Goal: Task Accomplishment & Management: Manage account settings

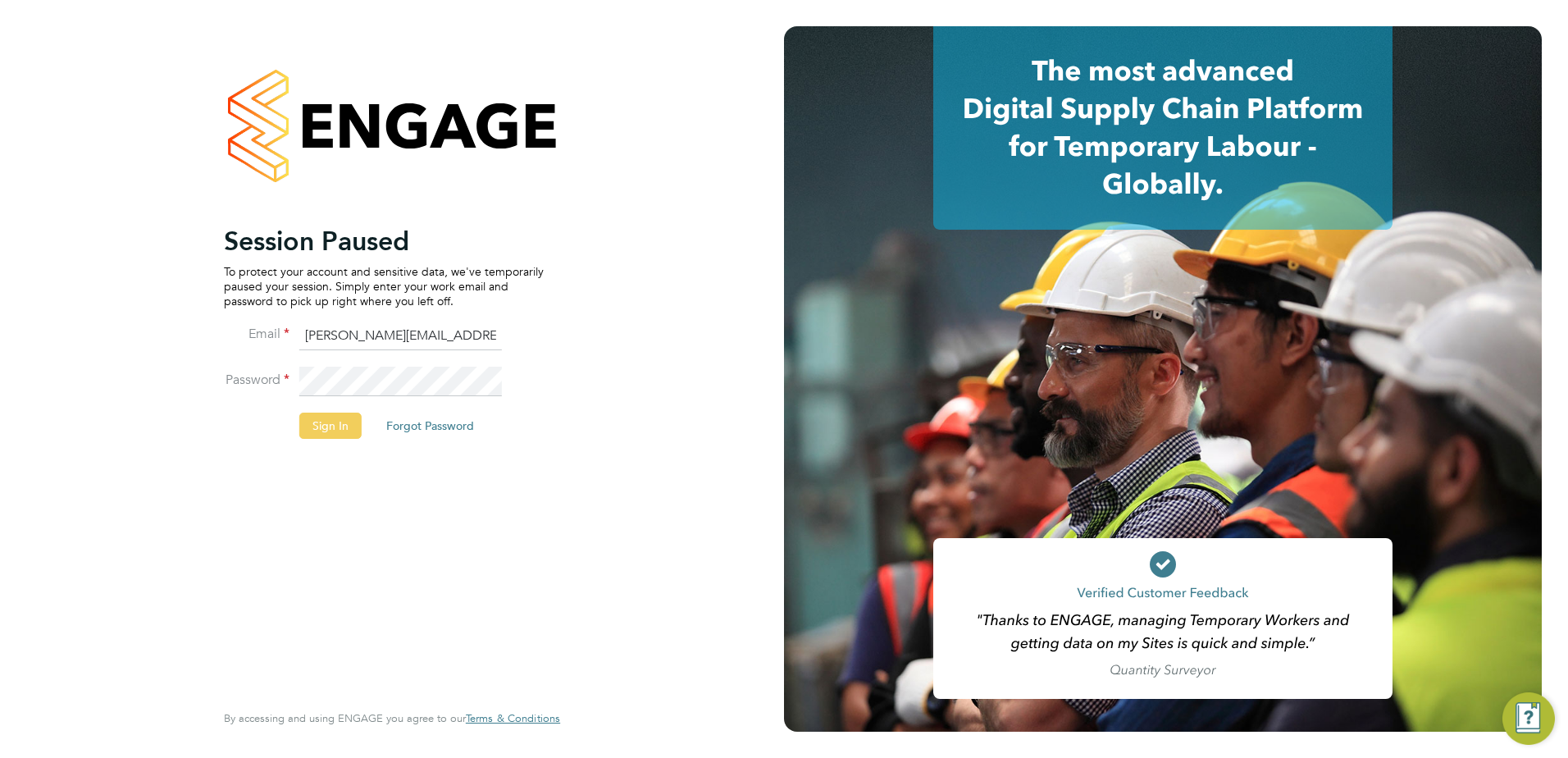
click at [345, 432] on button "Sign In" at bounding box center [330, 425] width 63 height 26
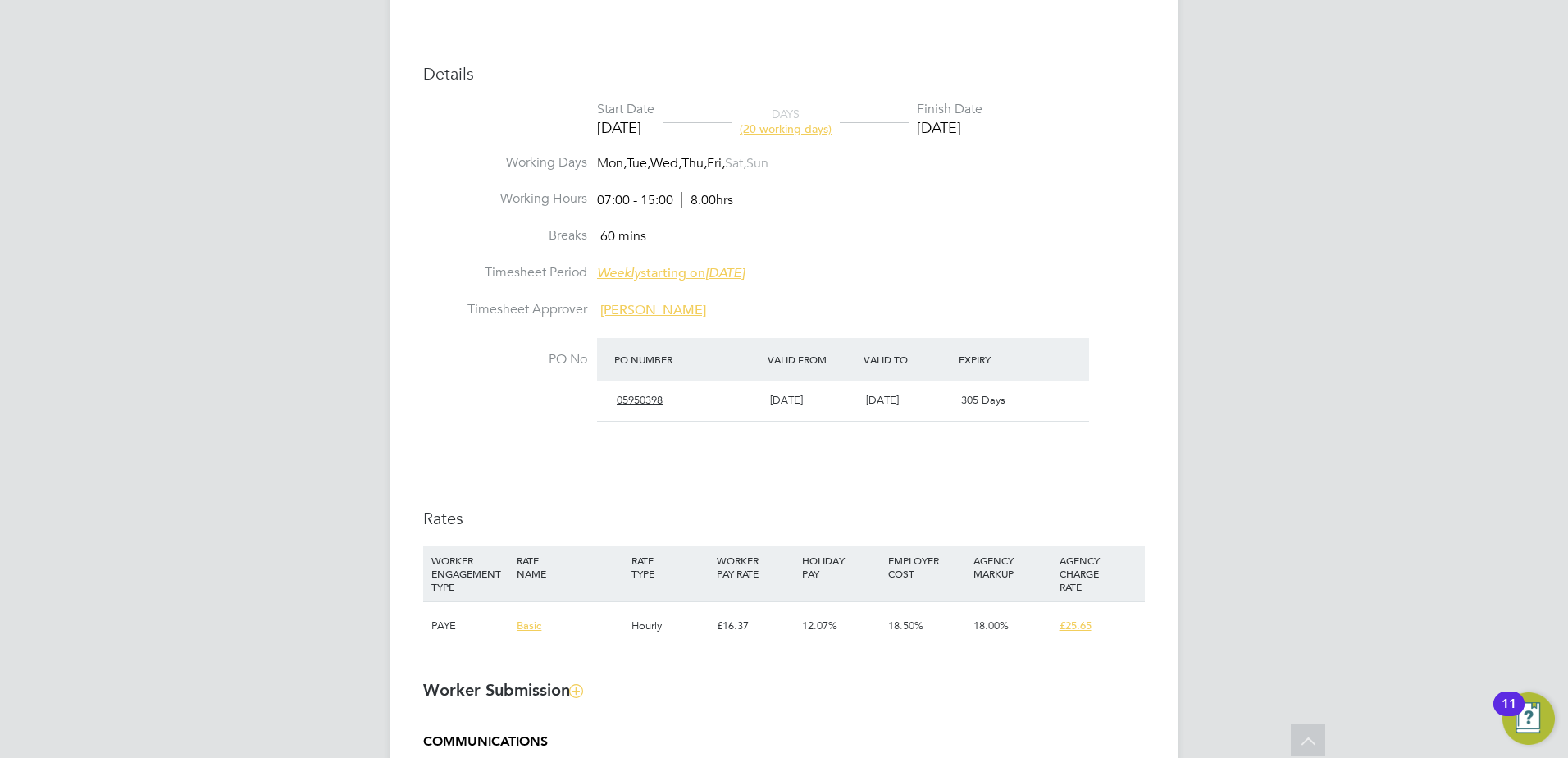
scroll to position [656, 0]
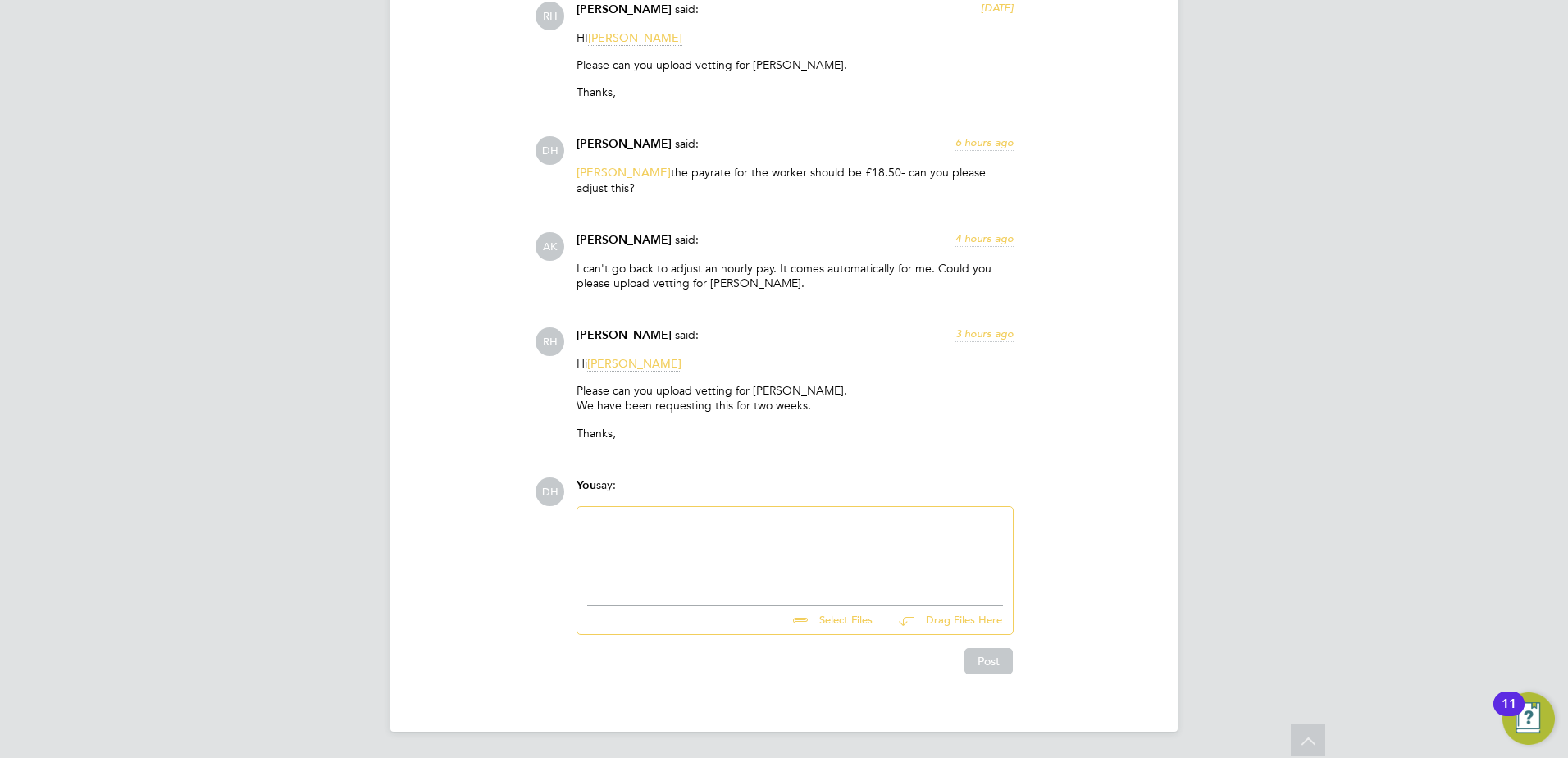
click at [716, 573] on div at bounding box center [795, 551] width 416 height 71
click at [993, 665] on button "Post" at bounding box center [988, 660] width 48 height 26
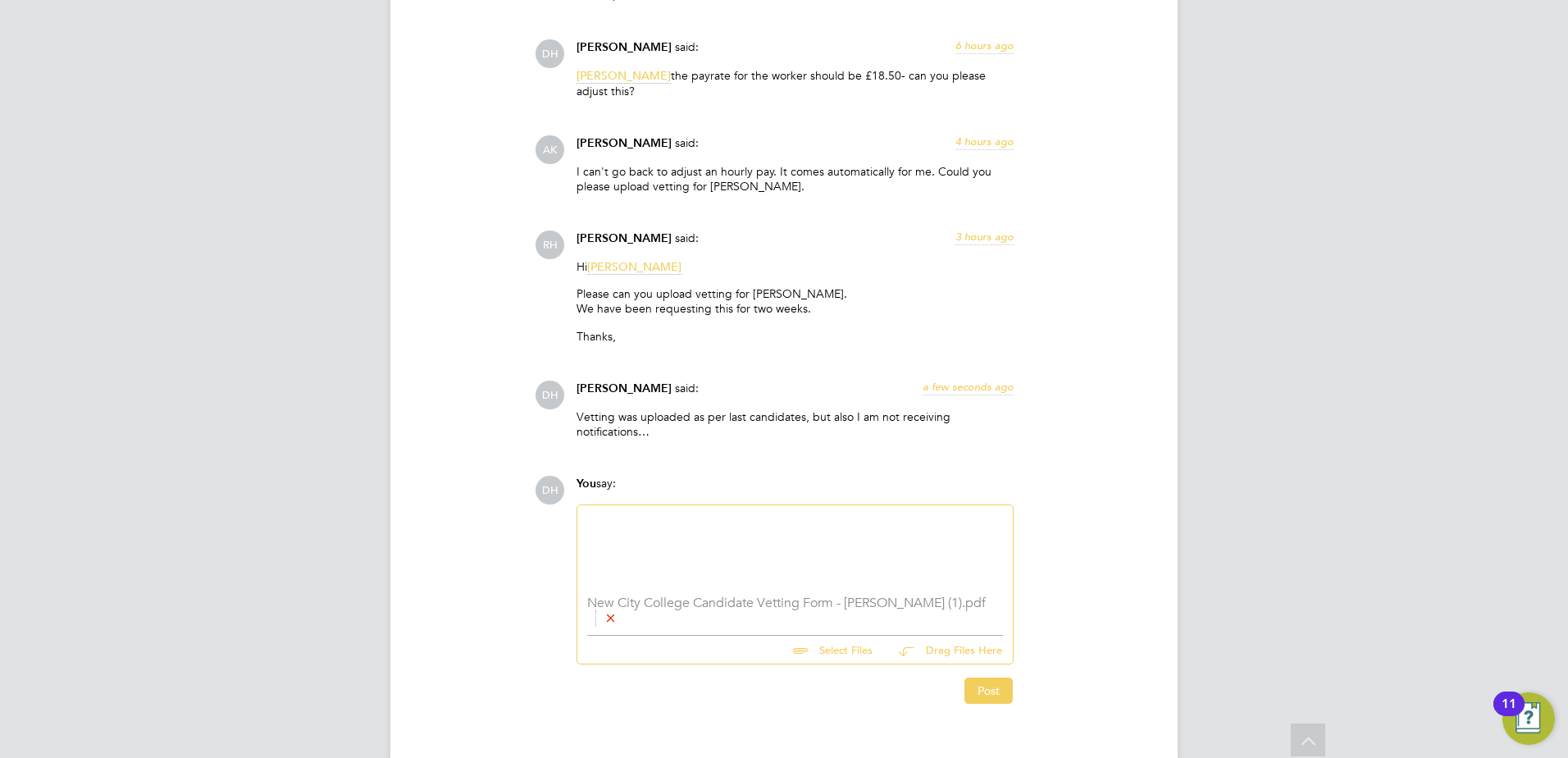
scroll to position [2506, 0]
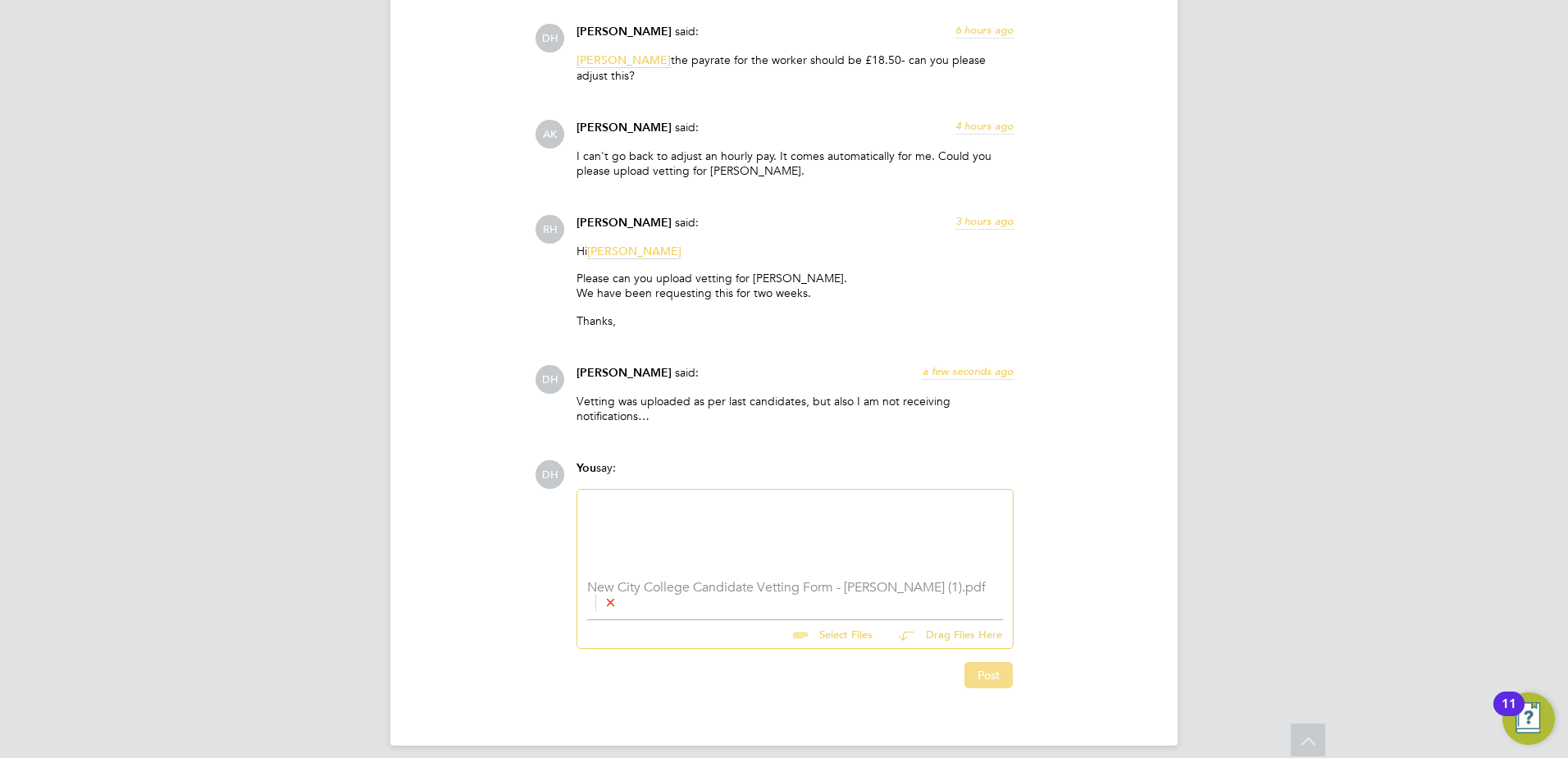
click at [988, 663] on button "Post" at bounding box center [988, 675] width 48 height 26
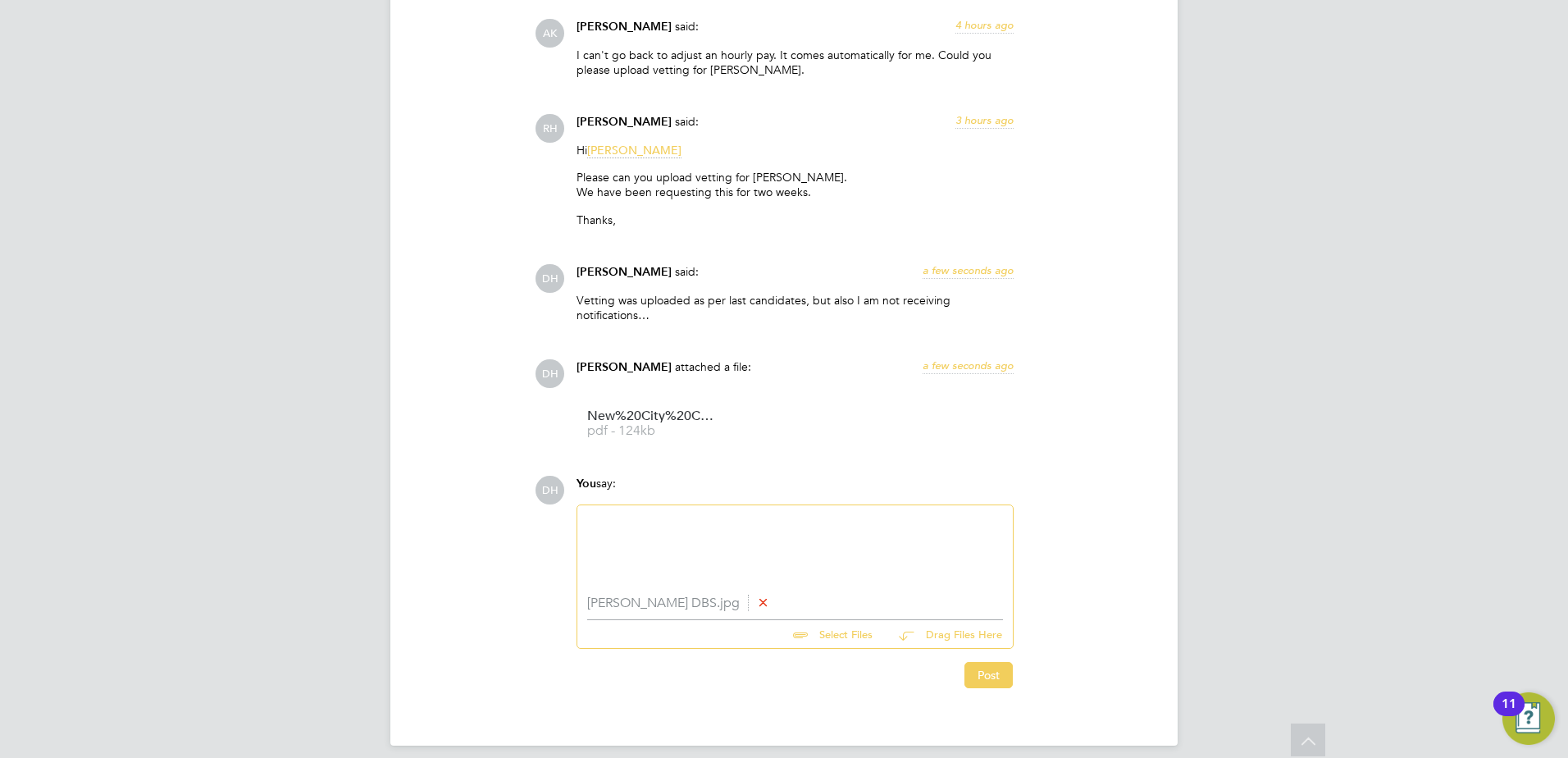
scroll to position [2623, 0]
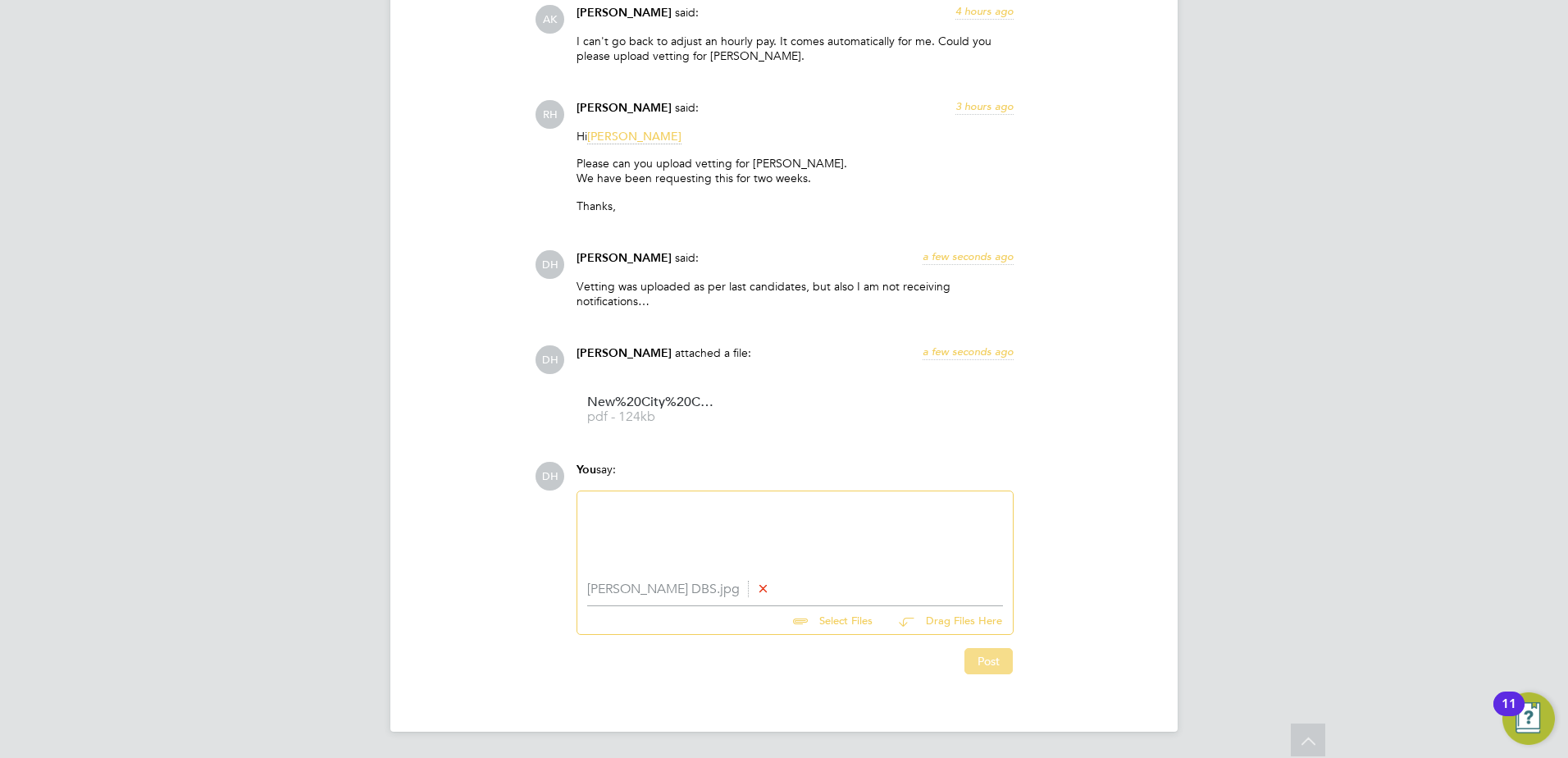
click at [985, 664] on button "Post" at bounding box center [988, 660] width 48 height 26
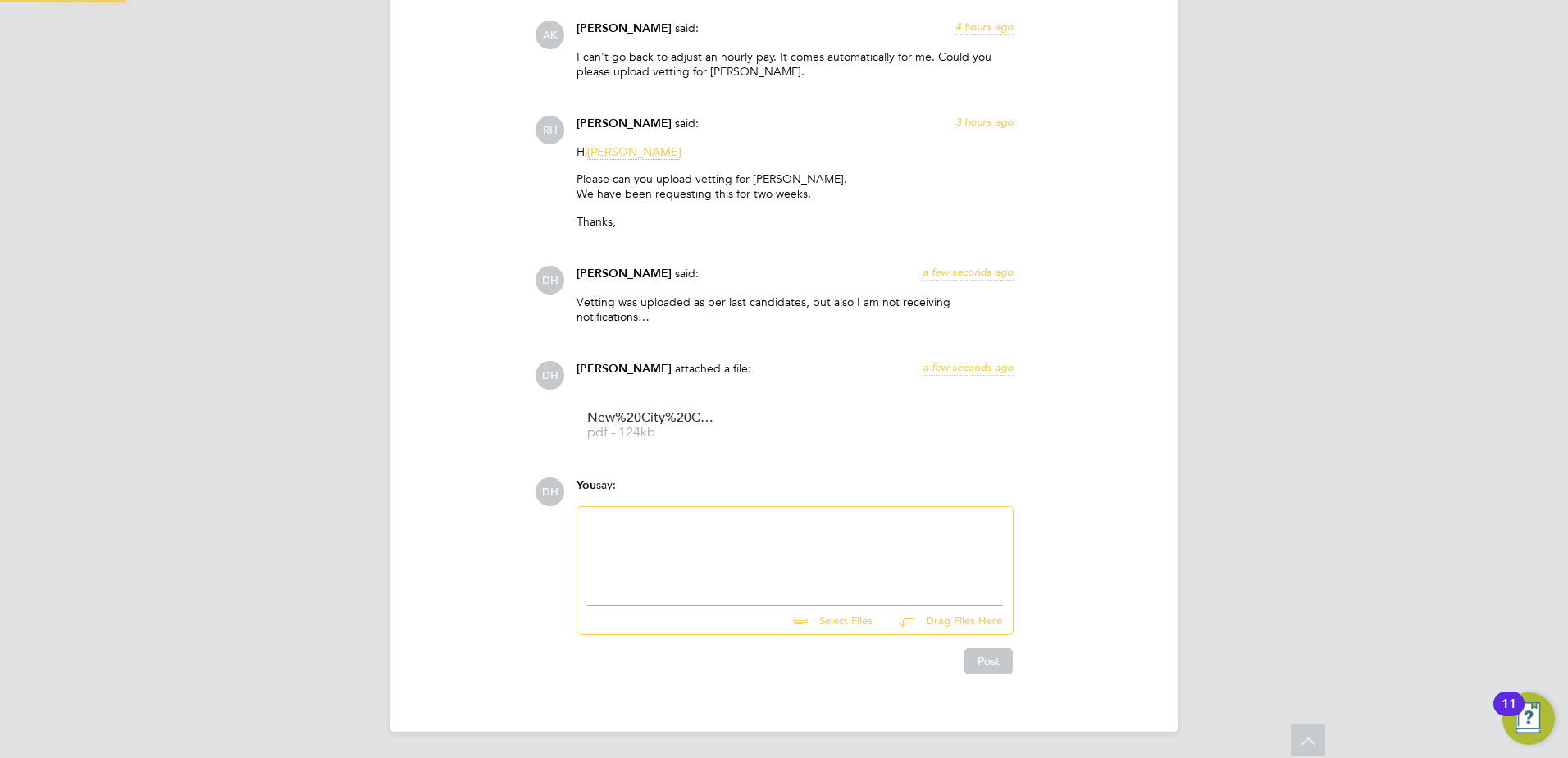
scroll to position [2723, 0]
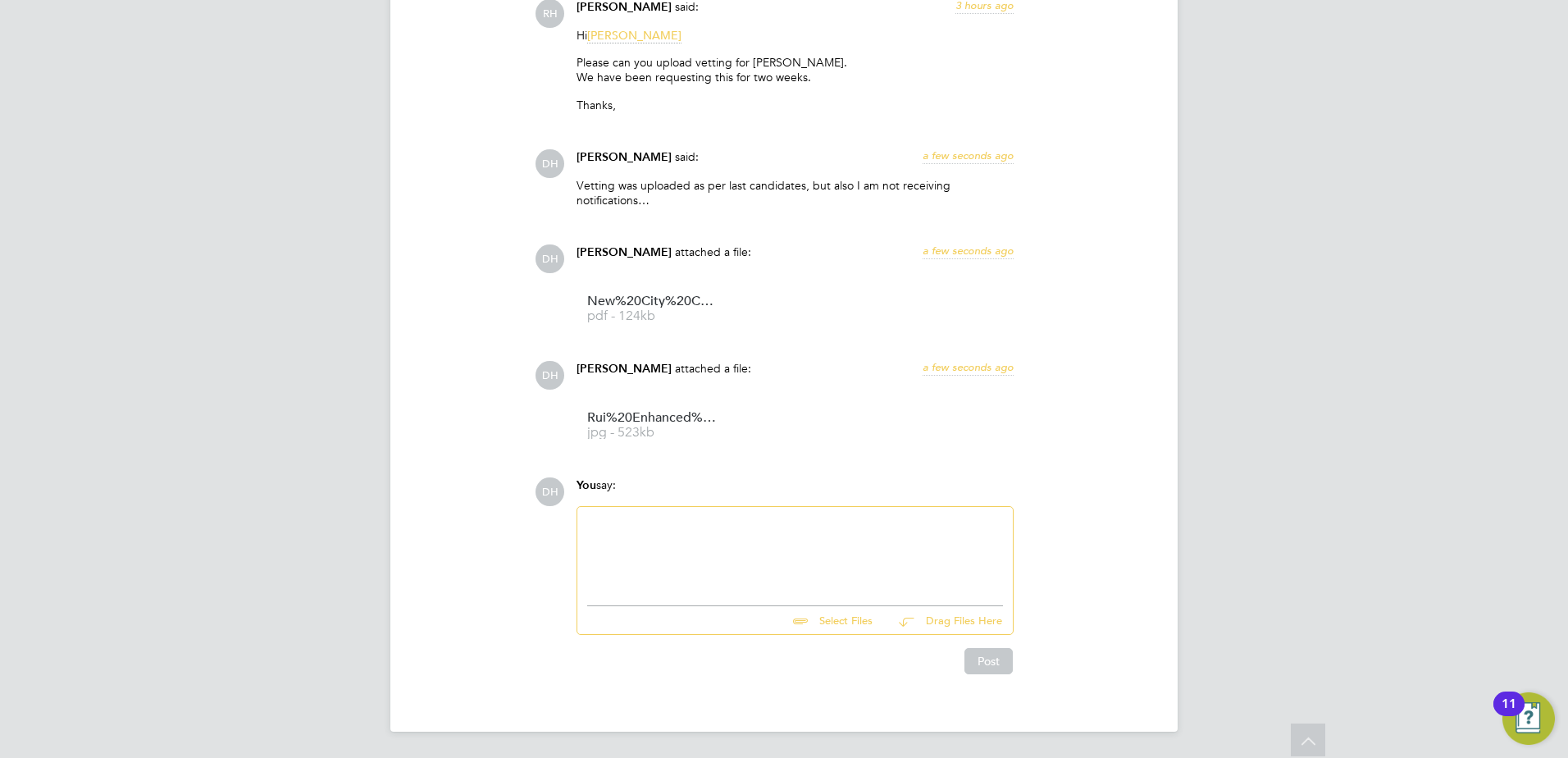
click at [747, 590] on div at bounding box center [795, 552] width 435 height 90
click at [753, 545] on div at bounding box center [795, 551] width 416 height 71
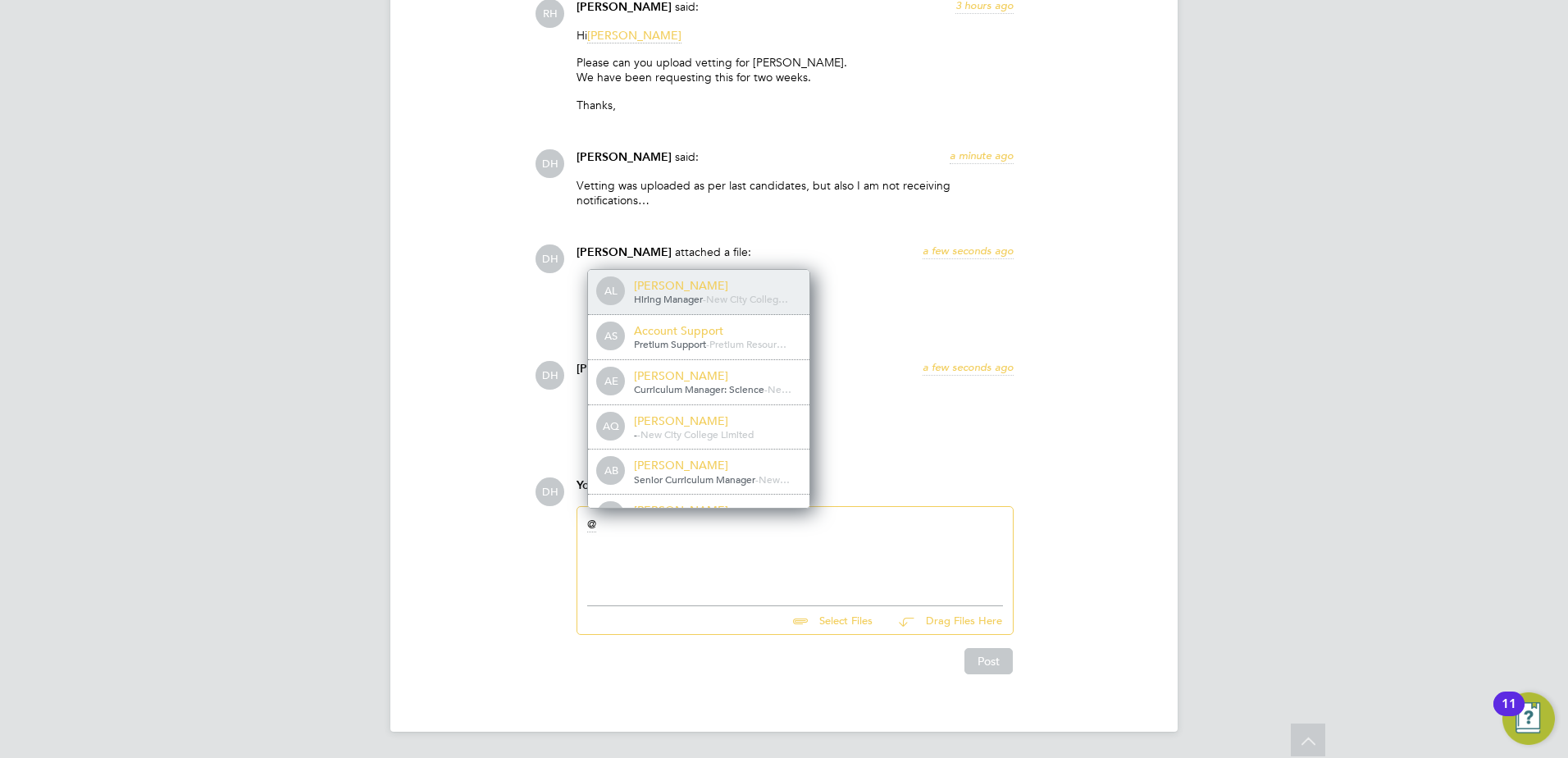
scroll to position [8, 8]
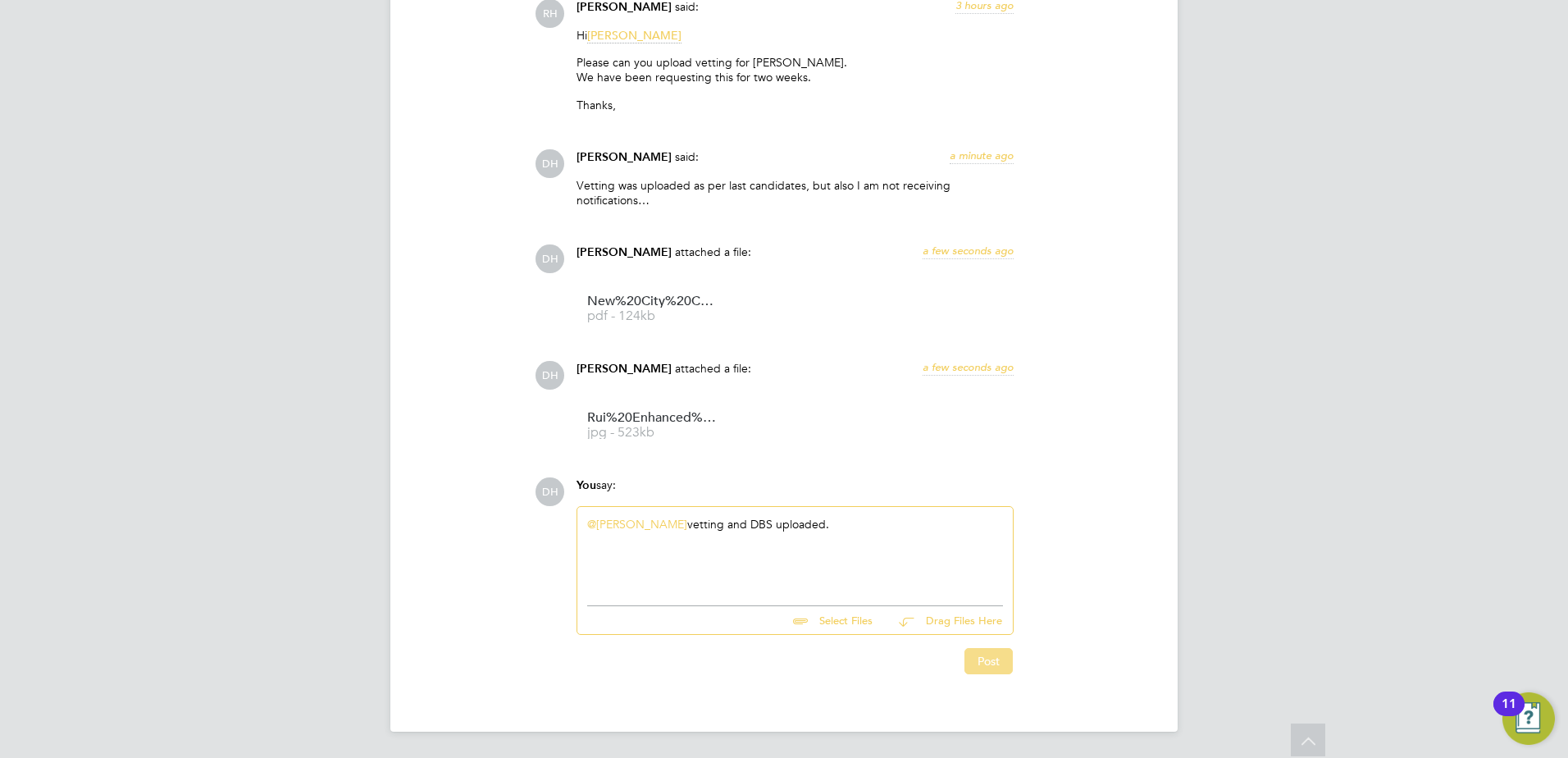
click at [999, 652] on button "Post" at bounding box center [988, 660] width 48 height 26
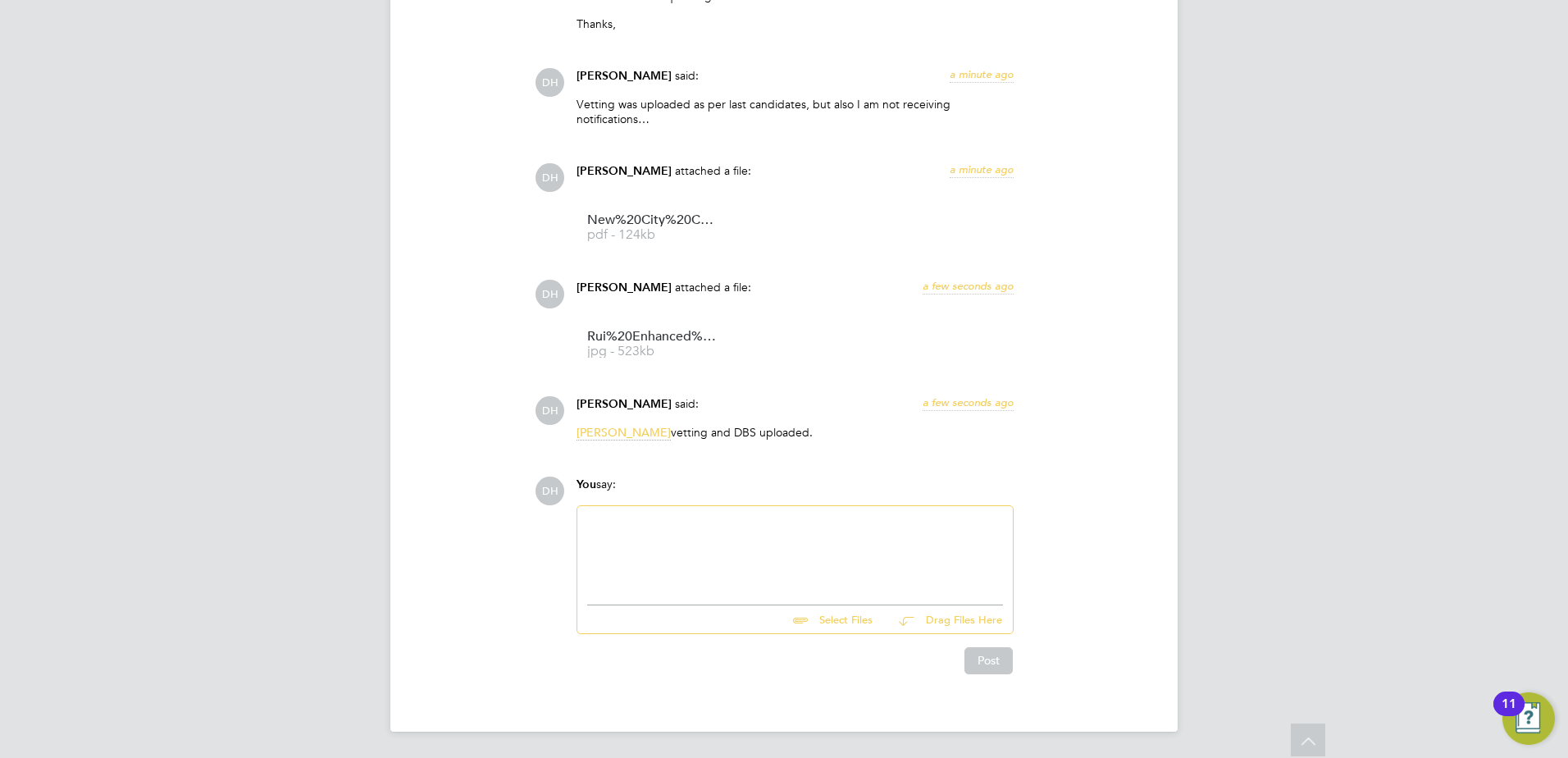
click at [751, 523] on div at bounding box center [795, 551] width 416 height 71
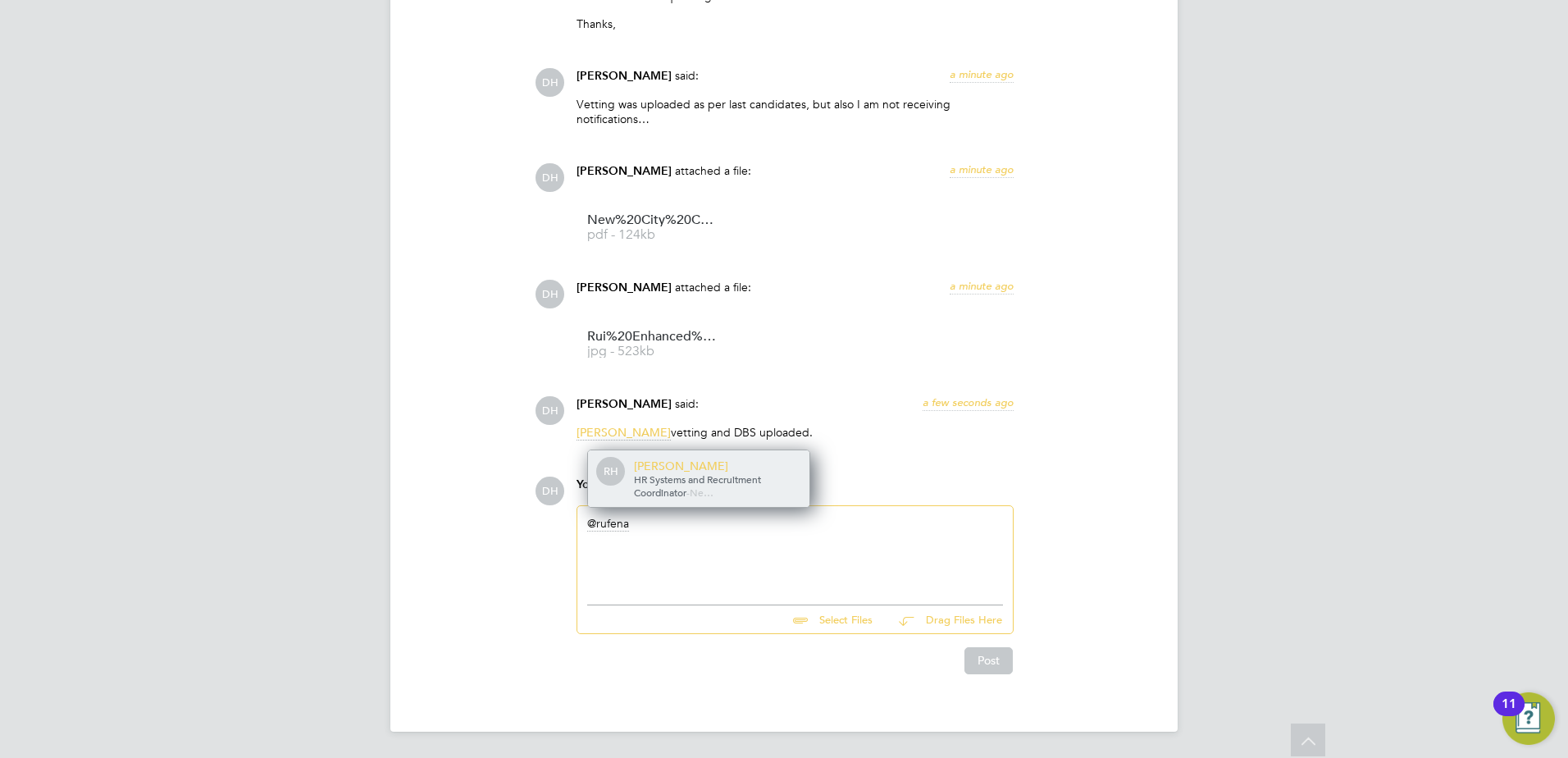
click at [747, 478] on span "HR Systems and Recruitment Coordinator" at bounding box center [697, 484] width 127 height 26
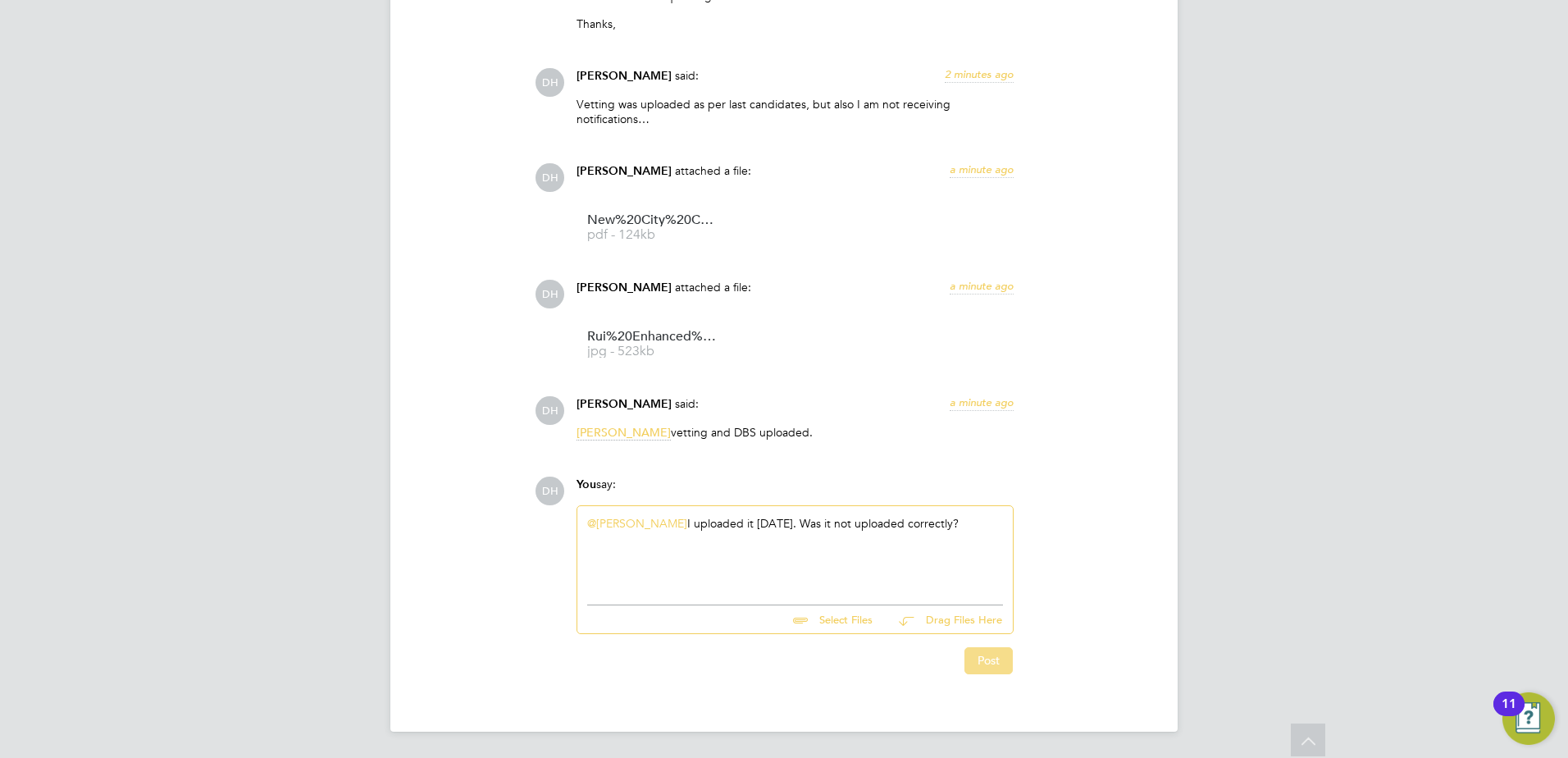
click at [976, 665] on button "Post" at bounding box center [988, 660] width 48 height 26
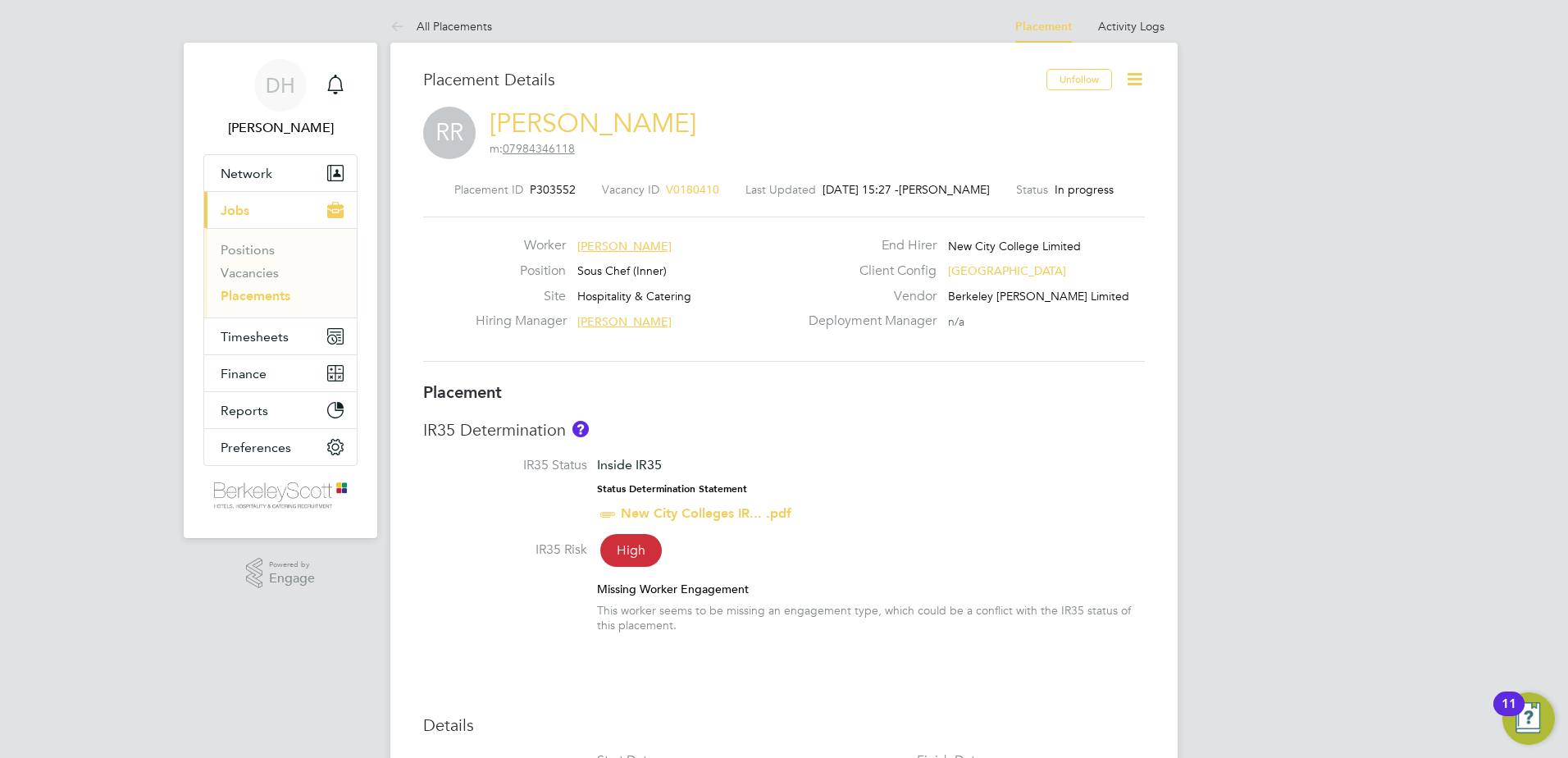
scroll to position [0, 0]
drag, startPoint x: 650, startPoint y: 563, endPoint x: 650, endPoint y: 551, distance: 12.0
click at [650, 561] on span "High" at bounding box center [631, 553] width 62 height 33
drag, startPoint x: 613, startPoint y: 262, endPoint x: 611, endPoint y: 251, distance: 11.2
click at [613, 262] on div "Worker Rui Rodrigues" at bounding box center [636, 253] width 323 height 25
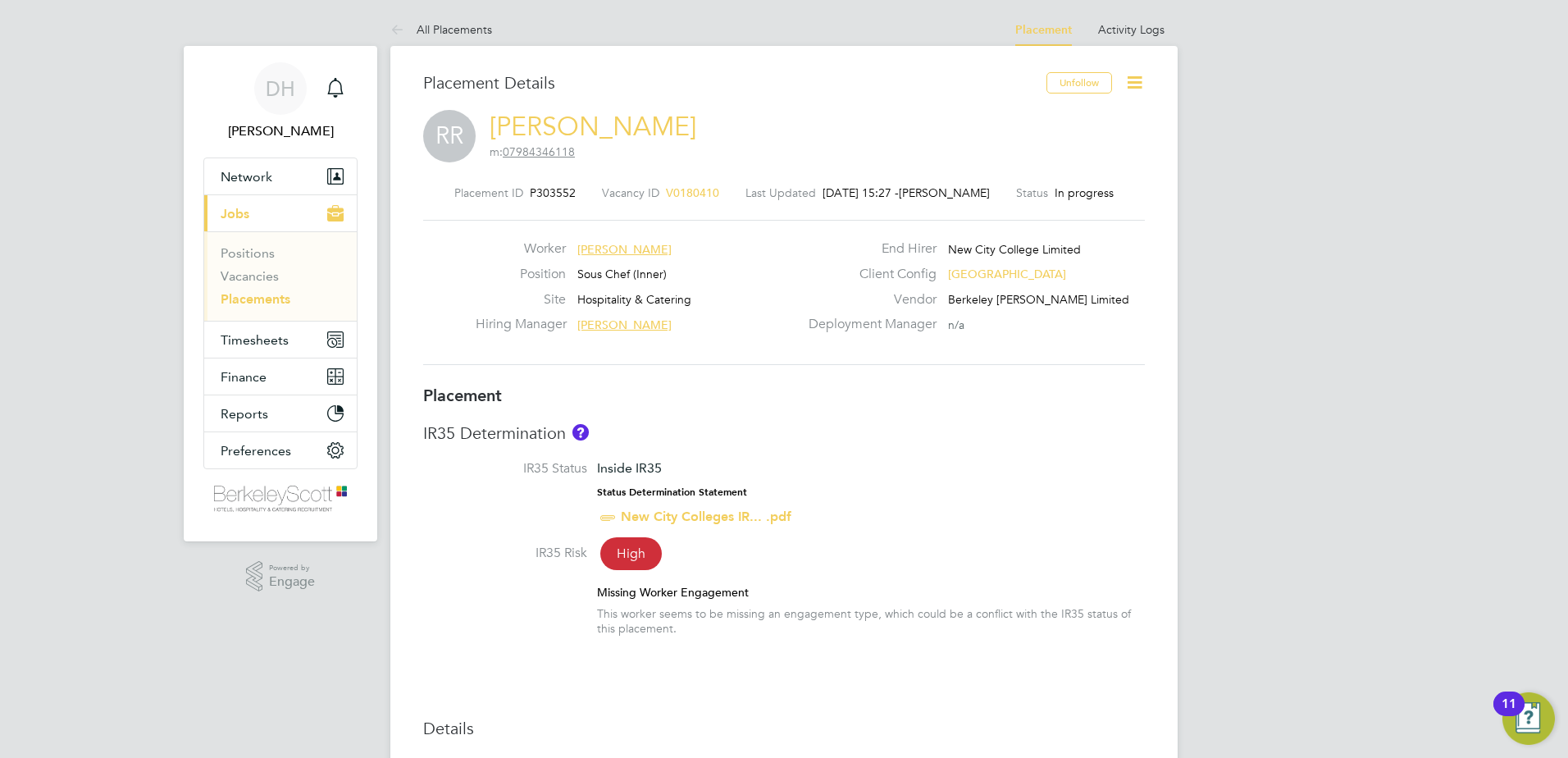
click at [611, 251] on span "[PERSON_NAME]" at bounding box center [624, 249] width 94 height 15
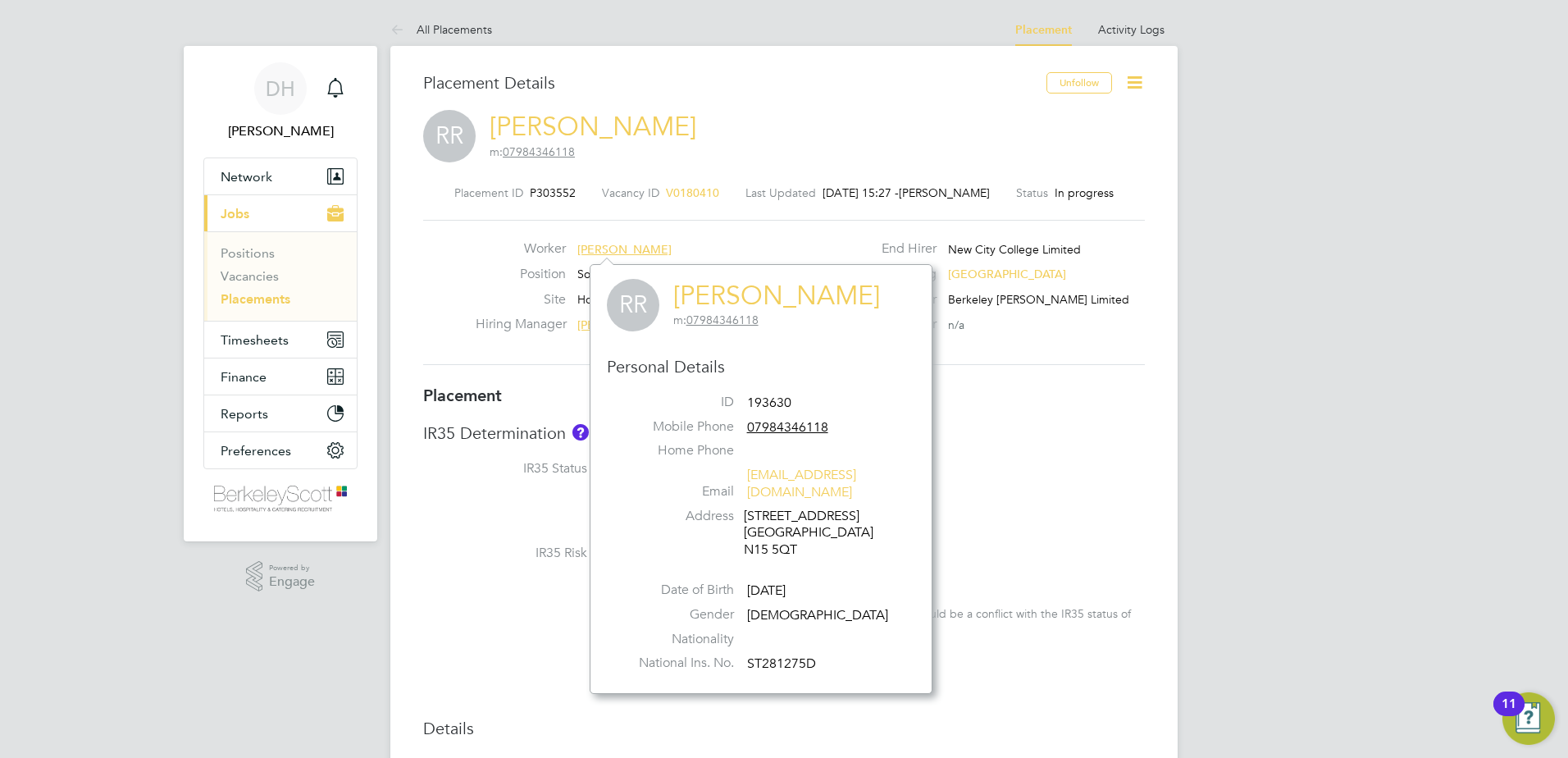
click at [1143, 77] on icon at bounding box center [1134, 83] width 21 height 21
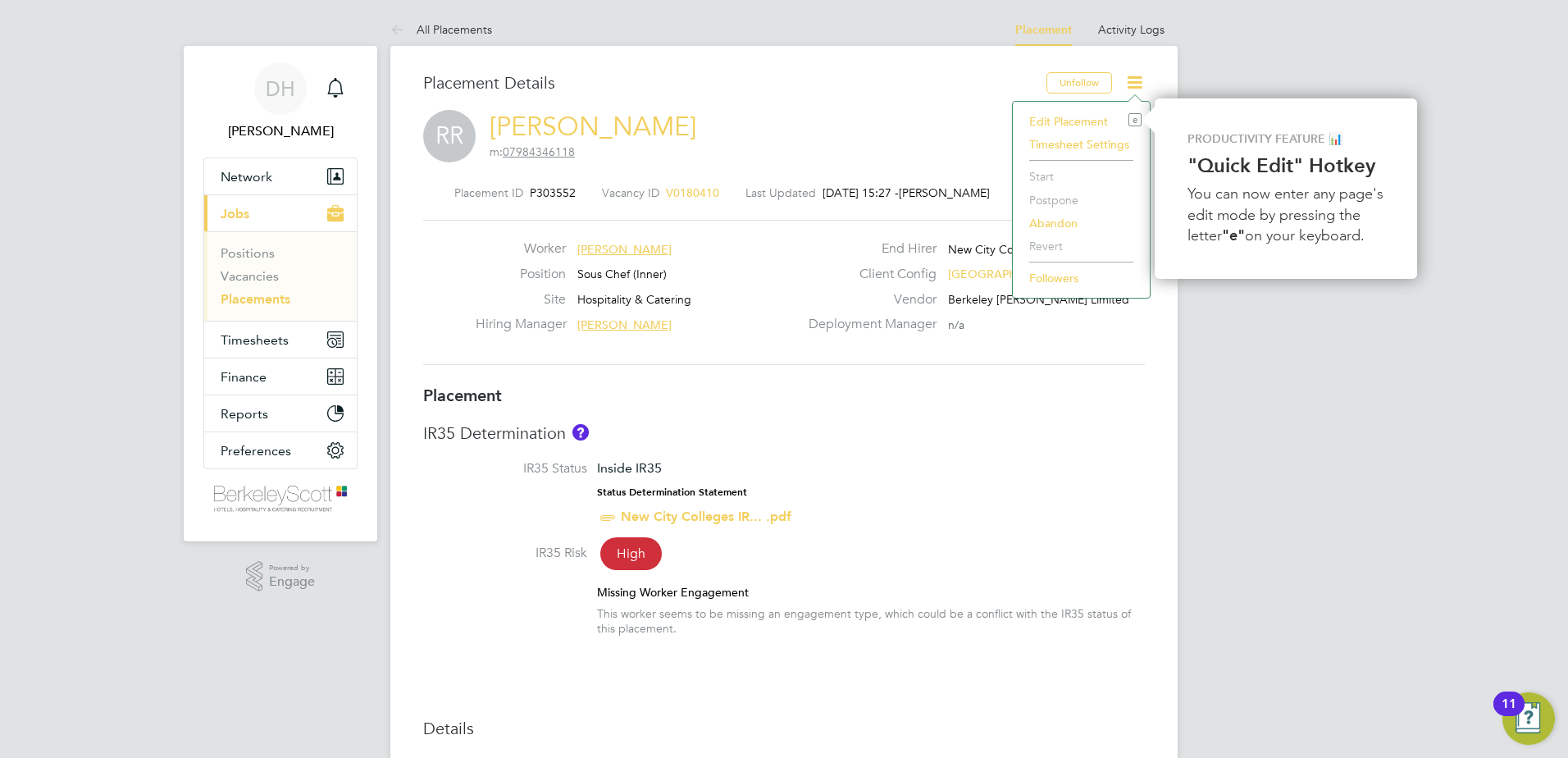
click at [1056, 122] on li "Edit Placement e" at bounding box center [1081, 122] width 121 height 23
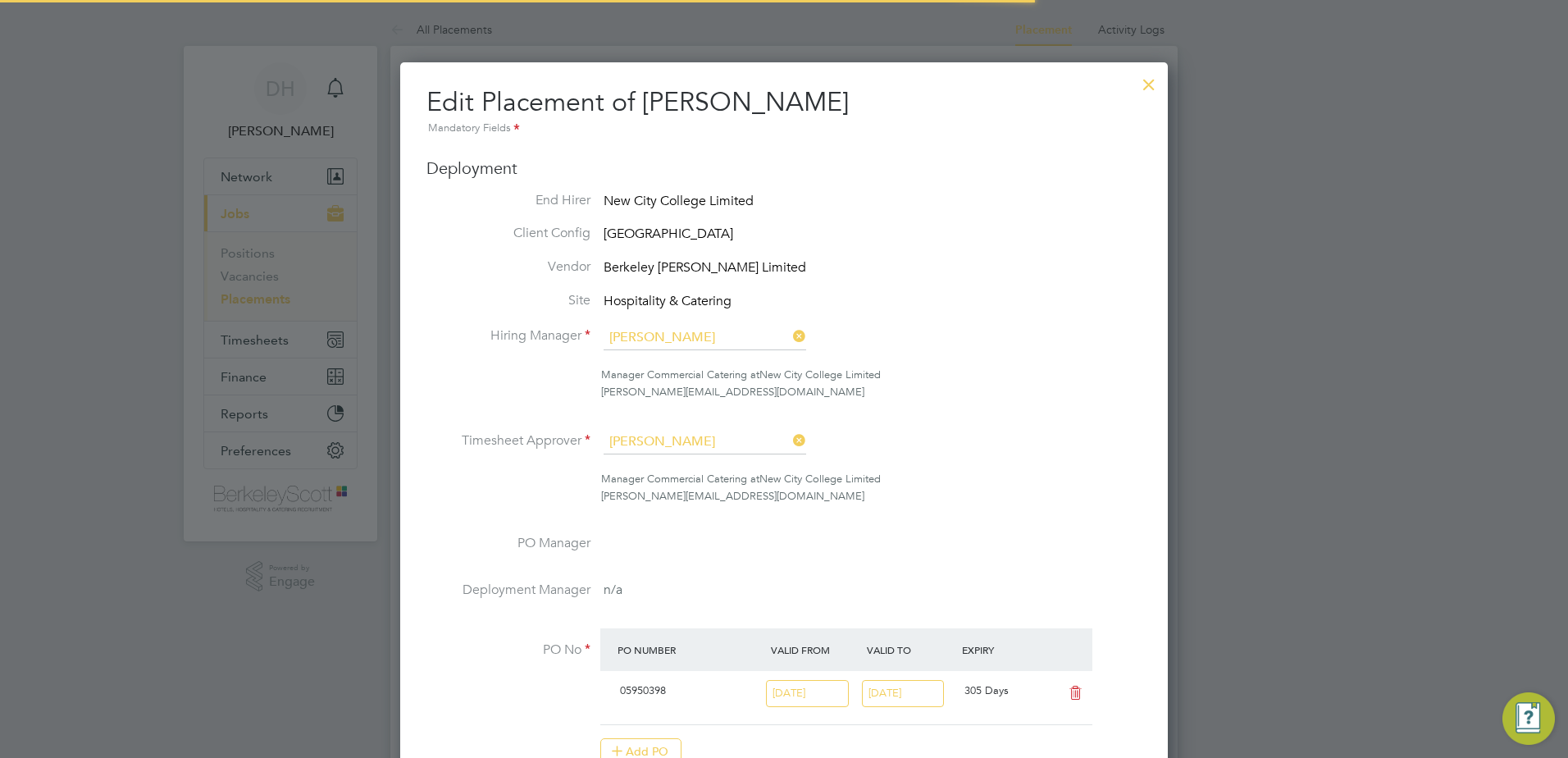
scroll to position [34, 716]
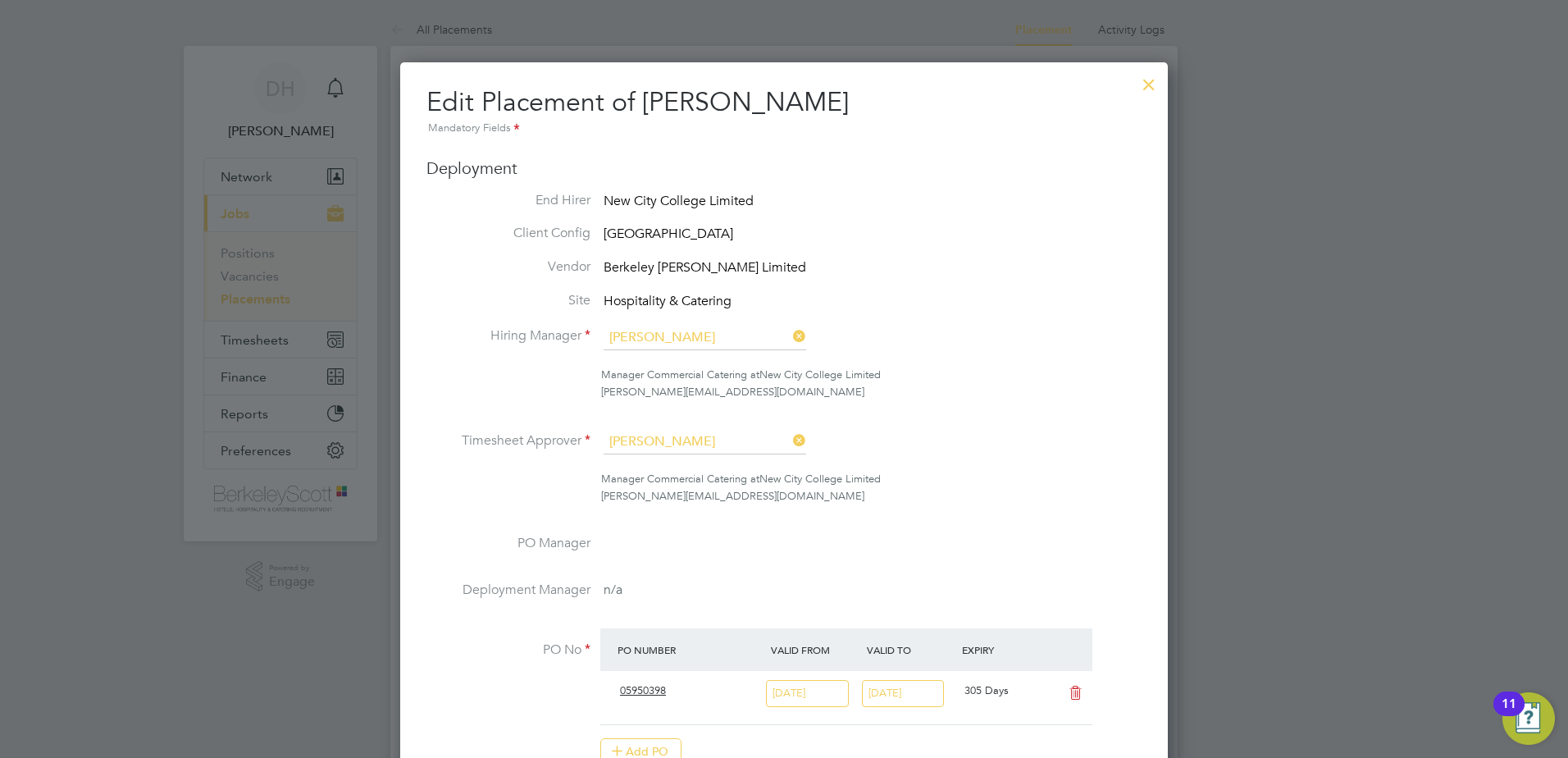
click at [1156, 80] on div at bounding box center [1148, 80] width 29 height 29
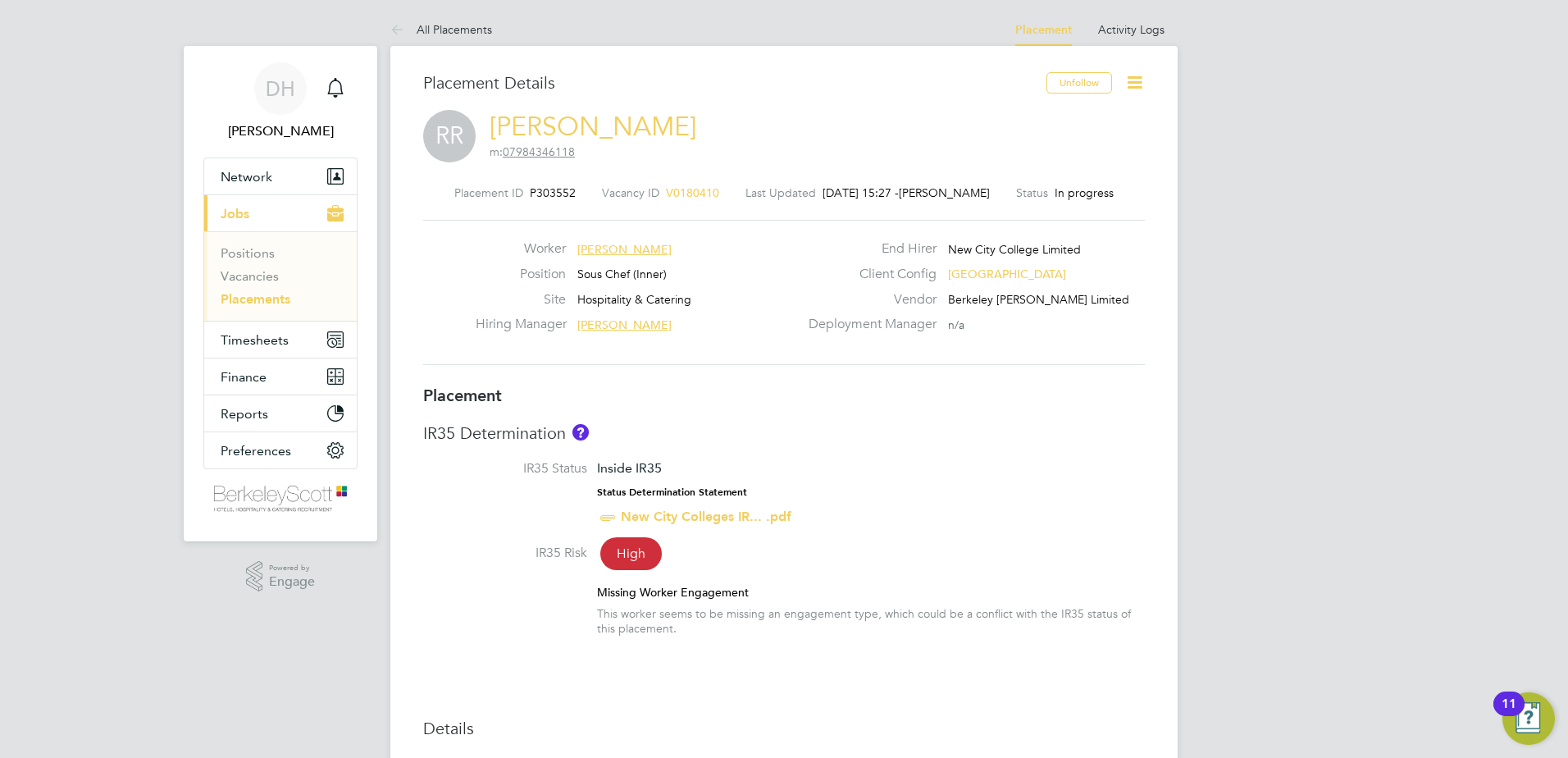
click at [635, 554] on span "High" at bounding box center [631, 553] width 62 height 33
click at [607, 254] on span "[PERSON_NAME]" at bounding box center [624, 249] width 94 height 15
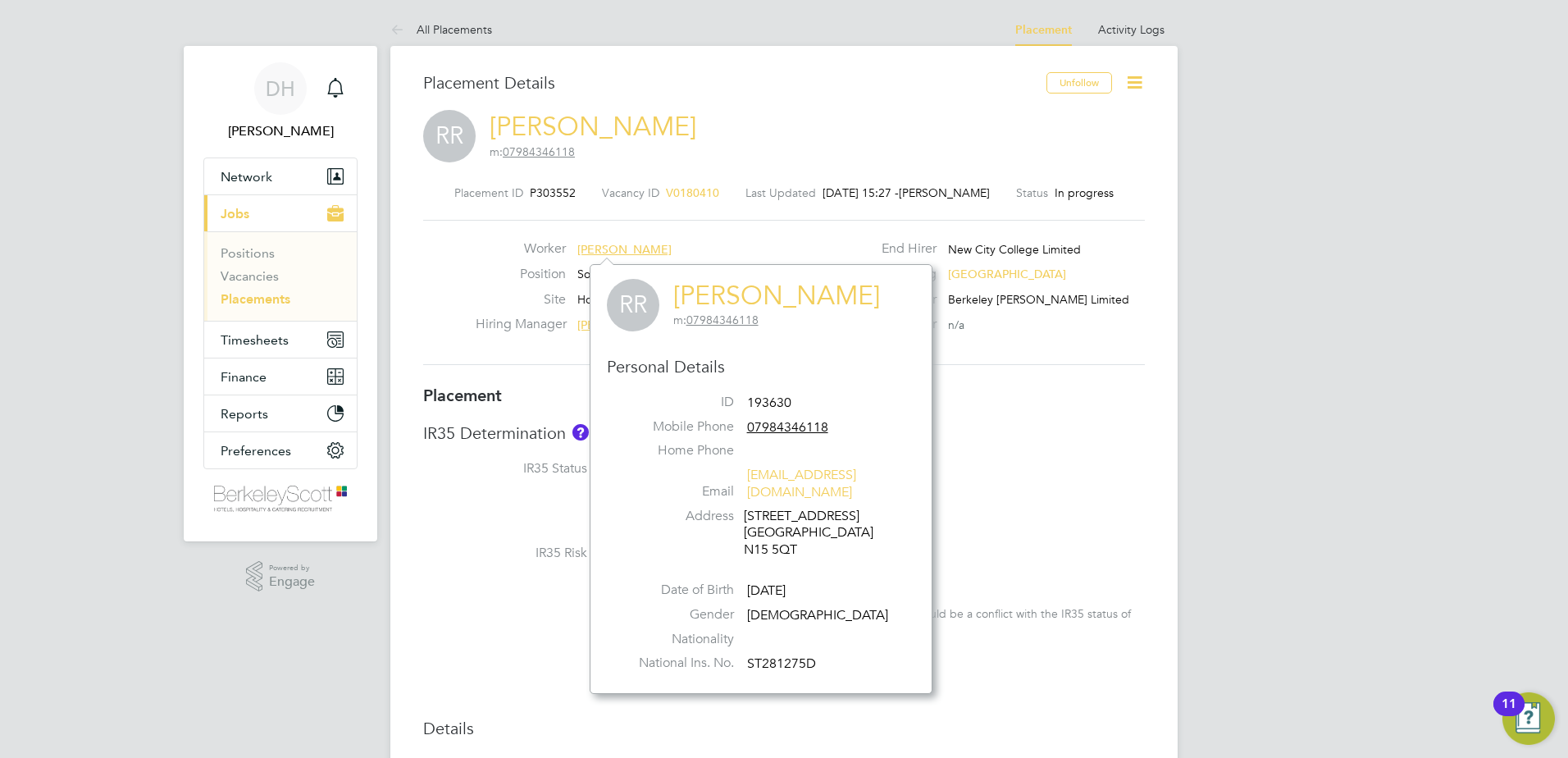
click at [613, 244] on span "[PERSON_NAME]" at bounding box center [624, 249] width 94 height 15
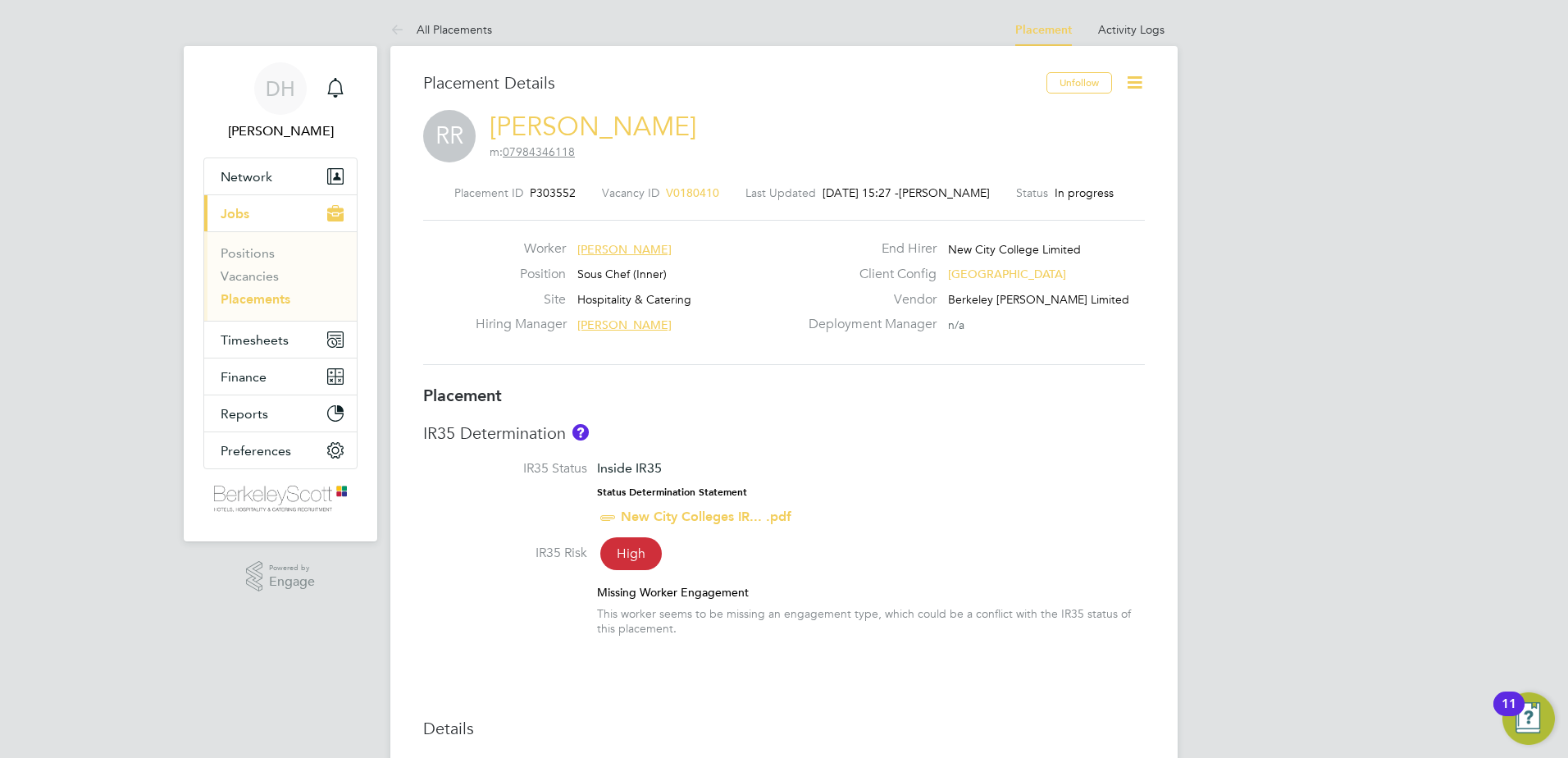
click at [609, 128] on link "[PERSON_NAME]" at bounding box center [593, 127] width 207 height 32
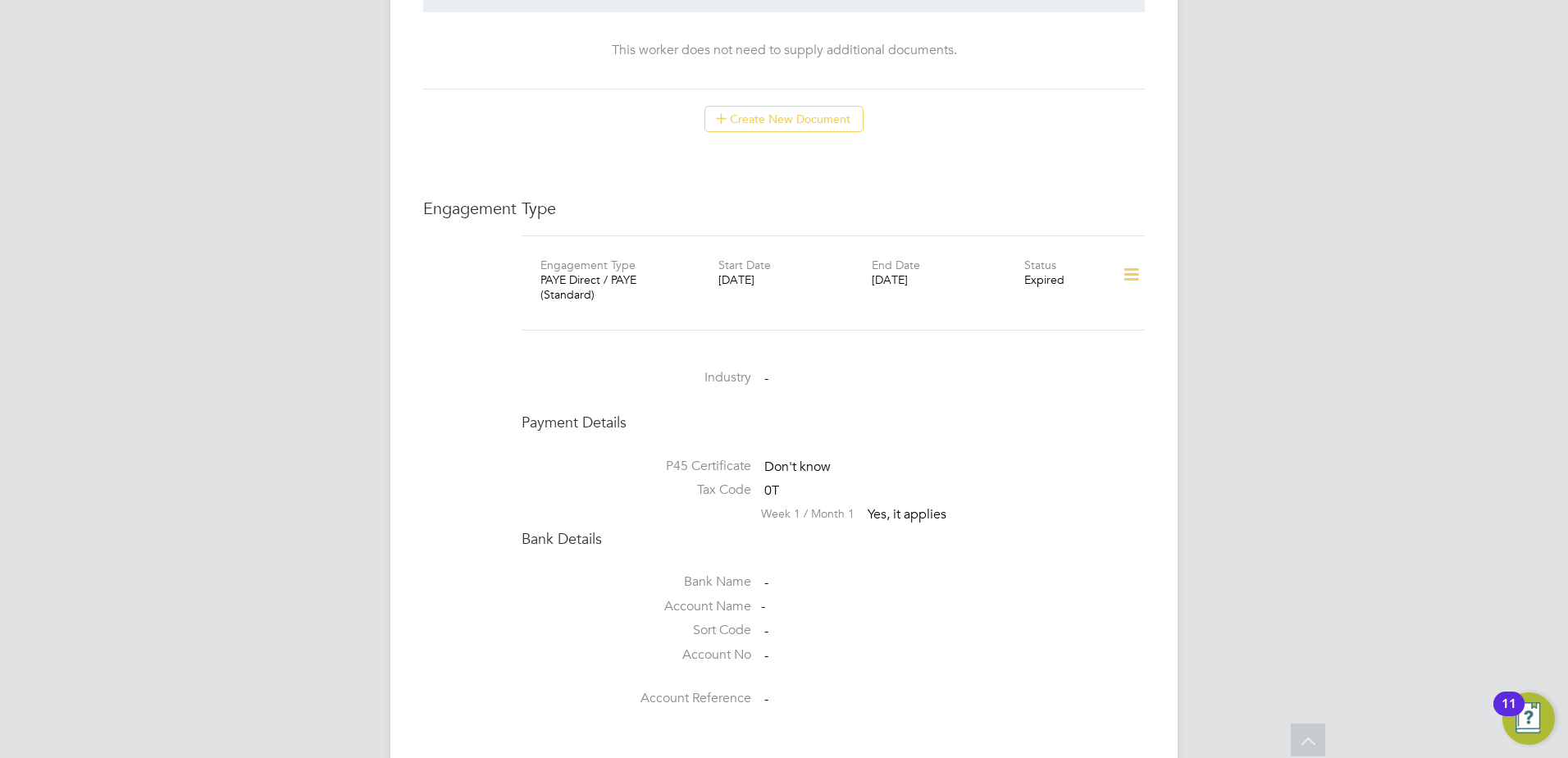
scroll to position [953, 0]
click at [1127, 265] on icon at bounding box center [1131, 275] width 28 height 38
click at [1023, 308] on li "Edit Engagement Type" at bounding box center [1045, 307] width 188 height 23
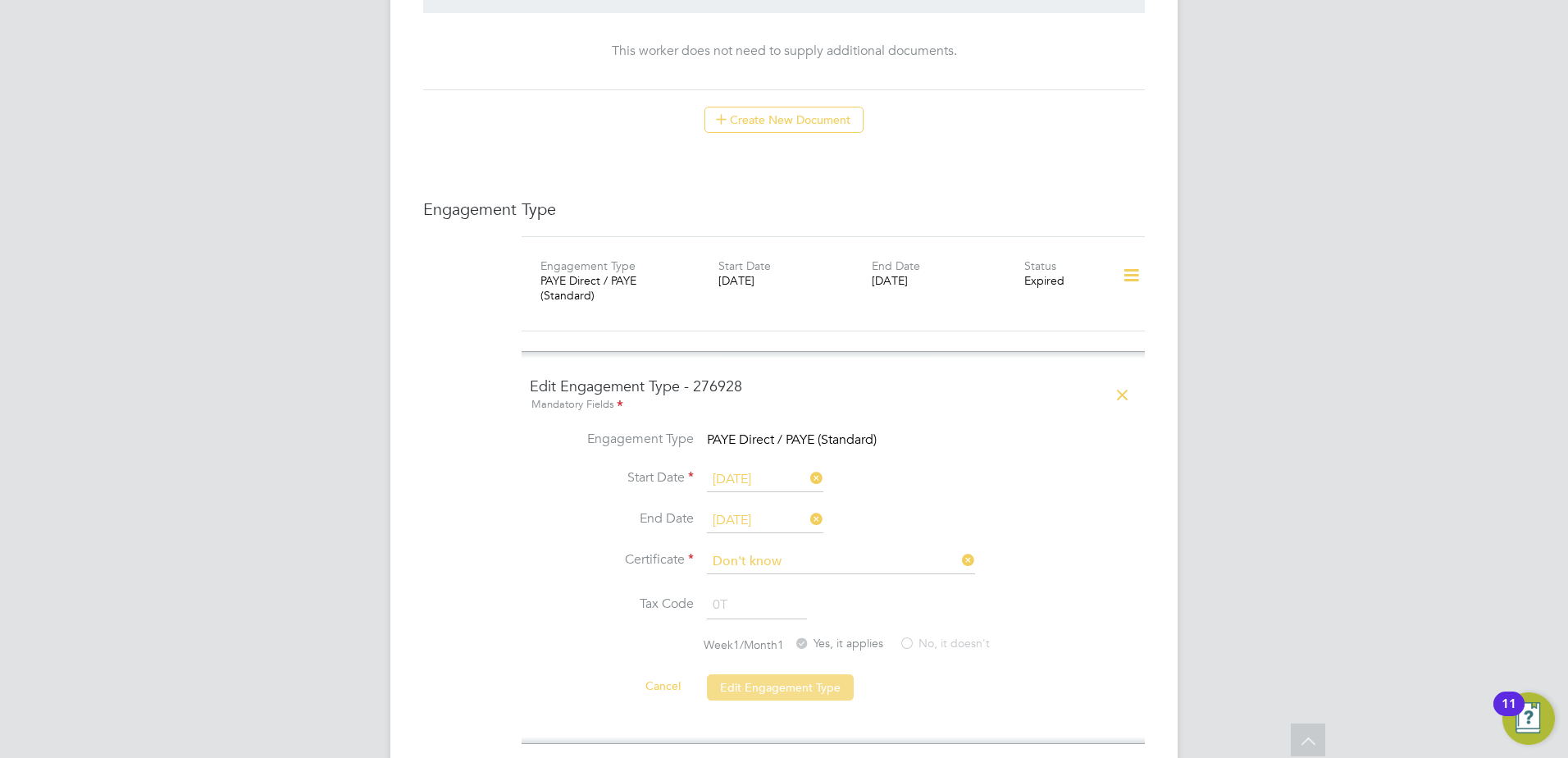
click at [771, 674] on button "Edit Engagement Type" at bounding box center [781, 686] width 147 height 26
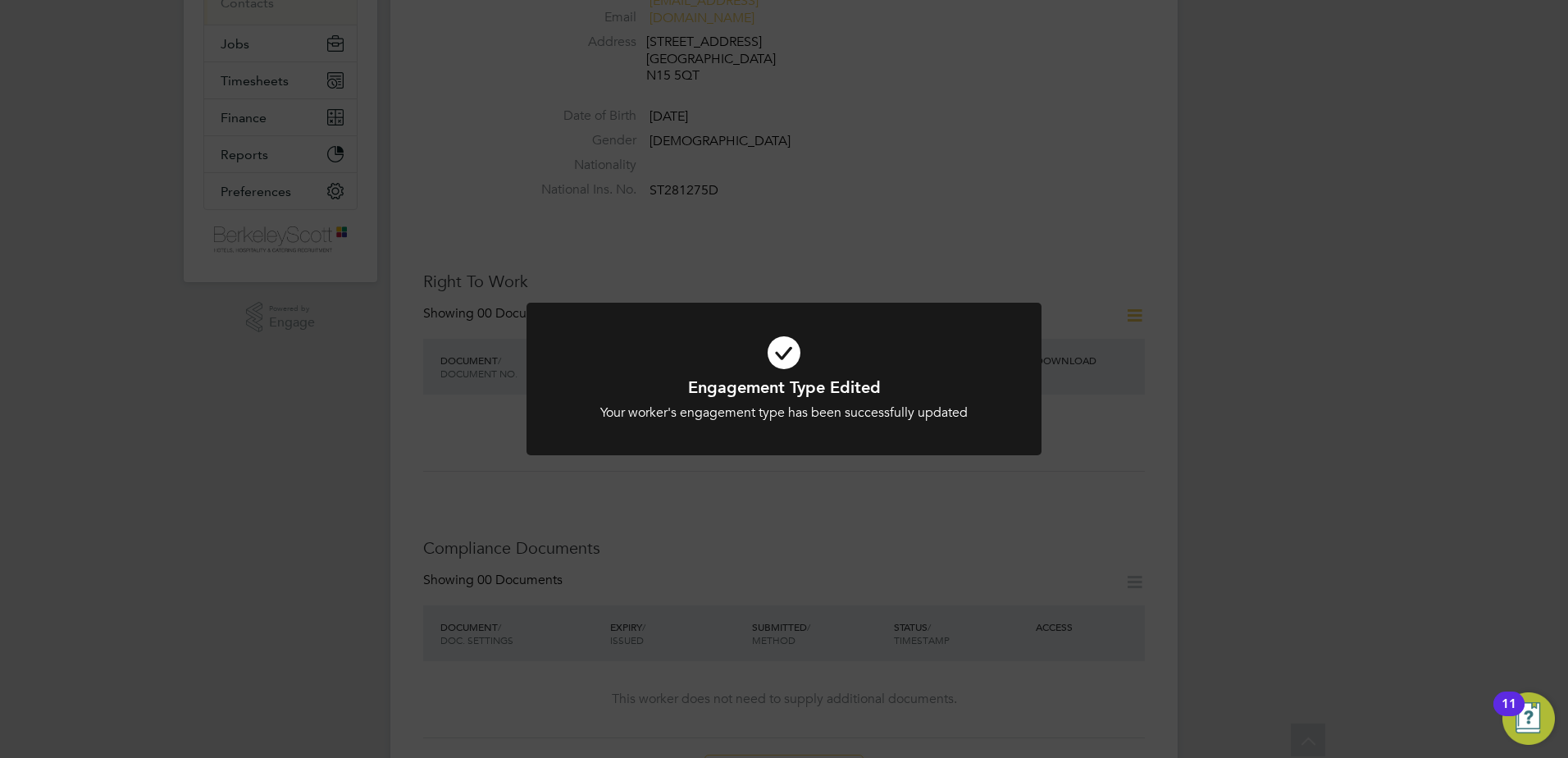
scroll to position [0, 0]
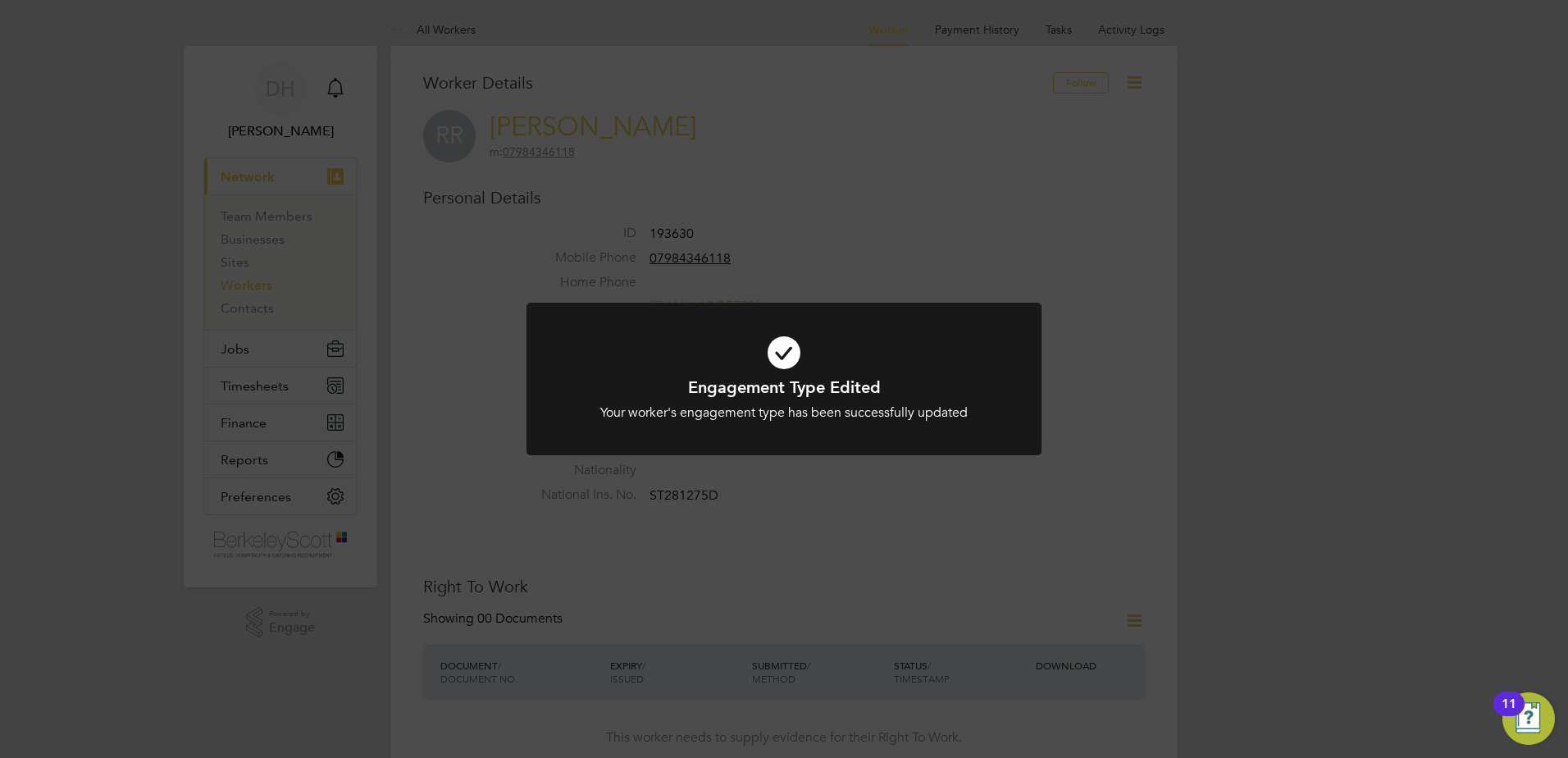
click at [550, 124] on div "Engagement Type Edited Your worker's engagement type has been successfully upda…" at bounding box center [784, 379] width 1568 height 758
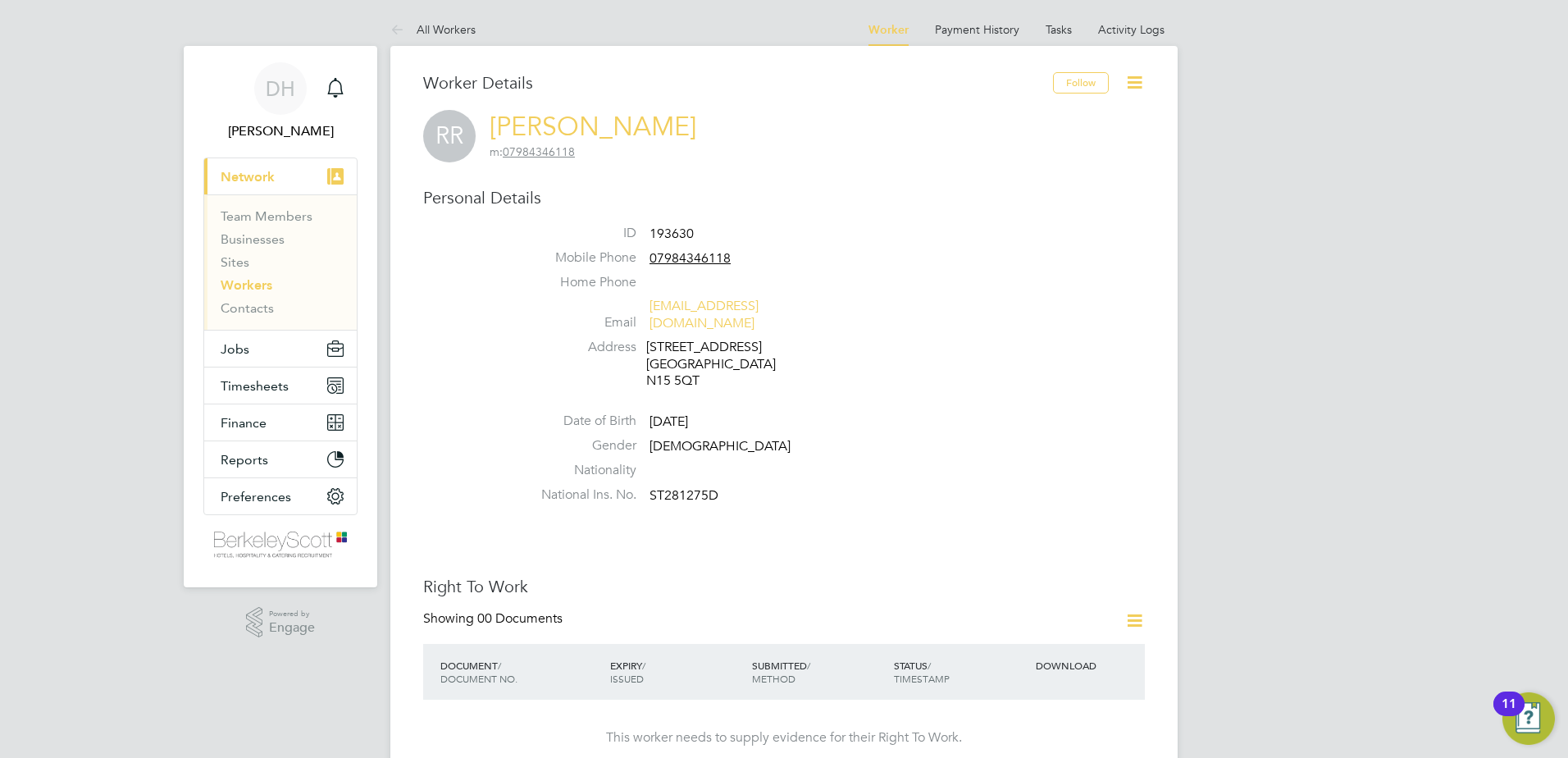
click at [245, 289] on link "Workers" at bounding box center [247, 284] width 52 height 16
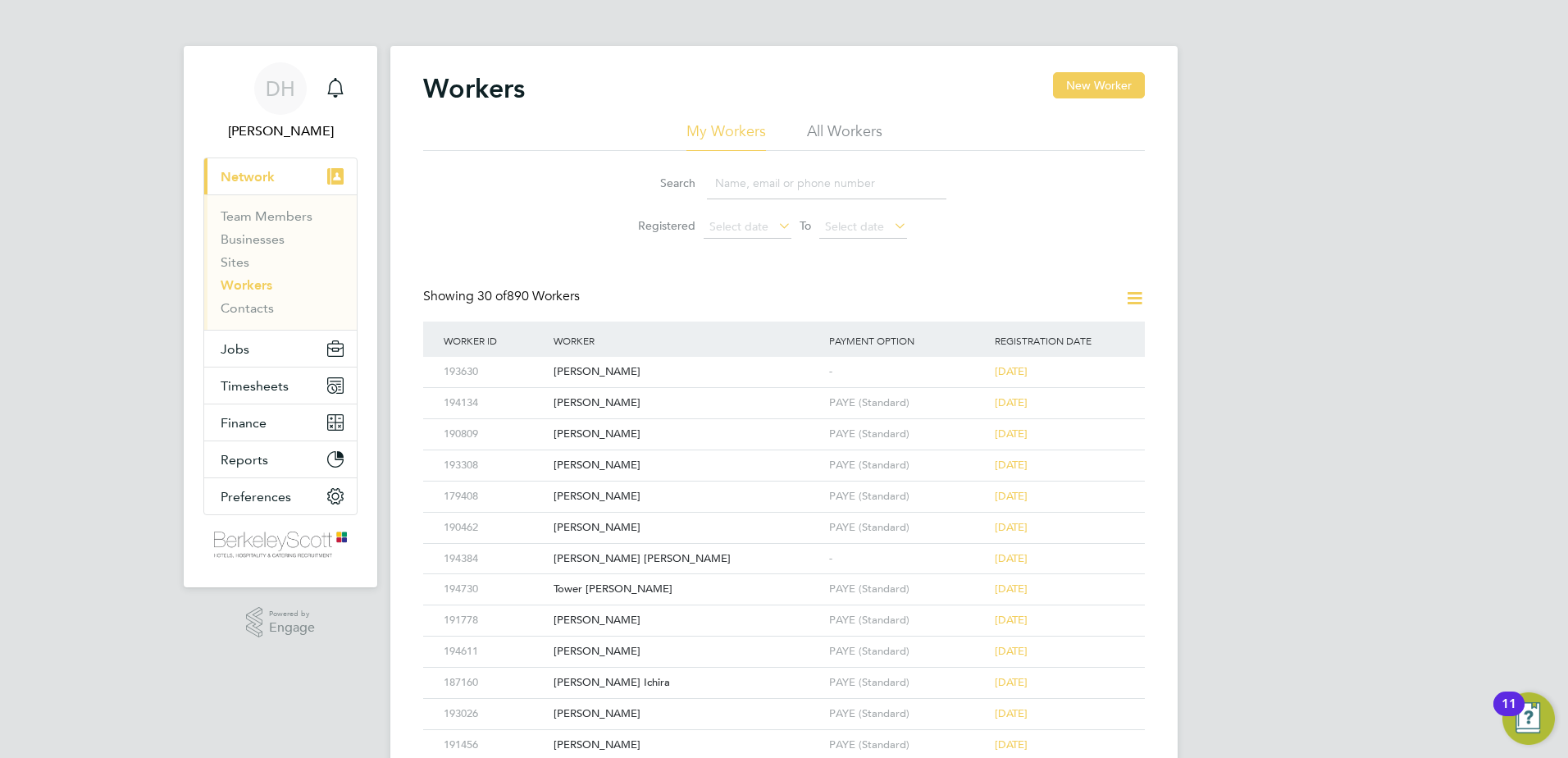
click at [281, 190] on button "Current page: Network" at bounding box center [280, 176] width 153 height 36
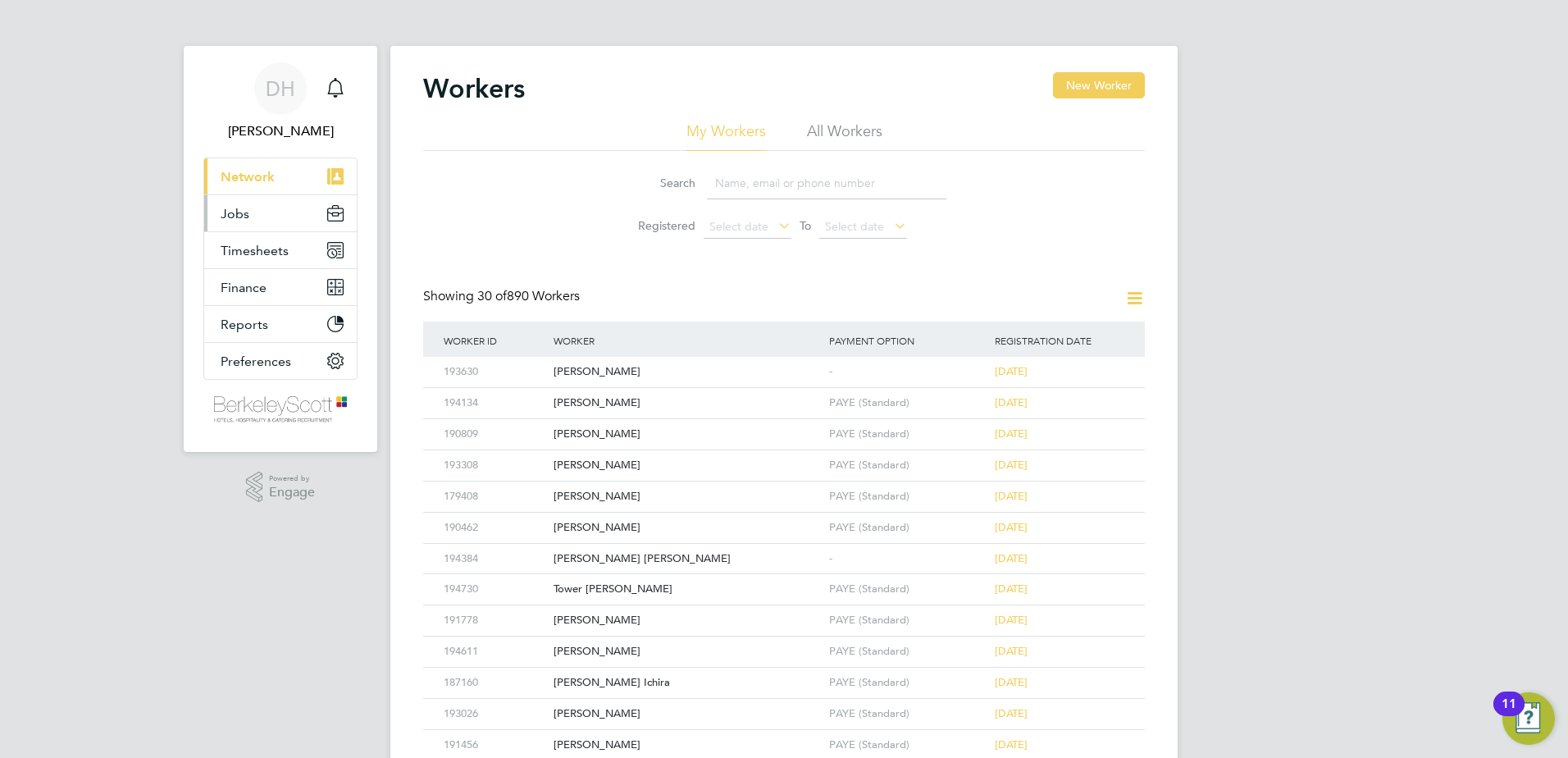
click at [251, 225] on button "Jobs" at bounding box center [280, 213] width 153 height 36
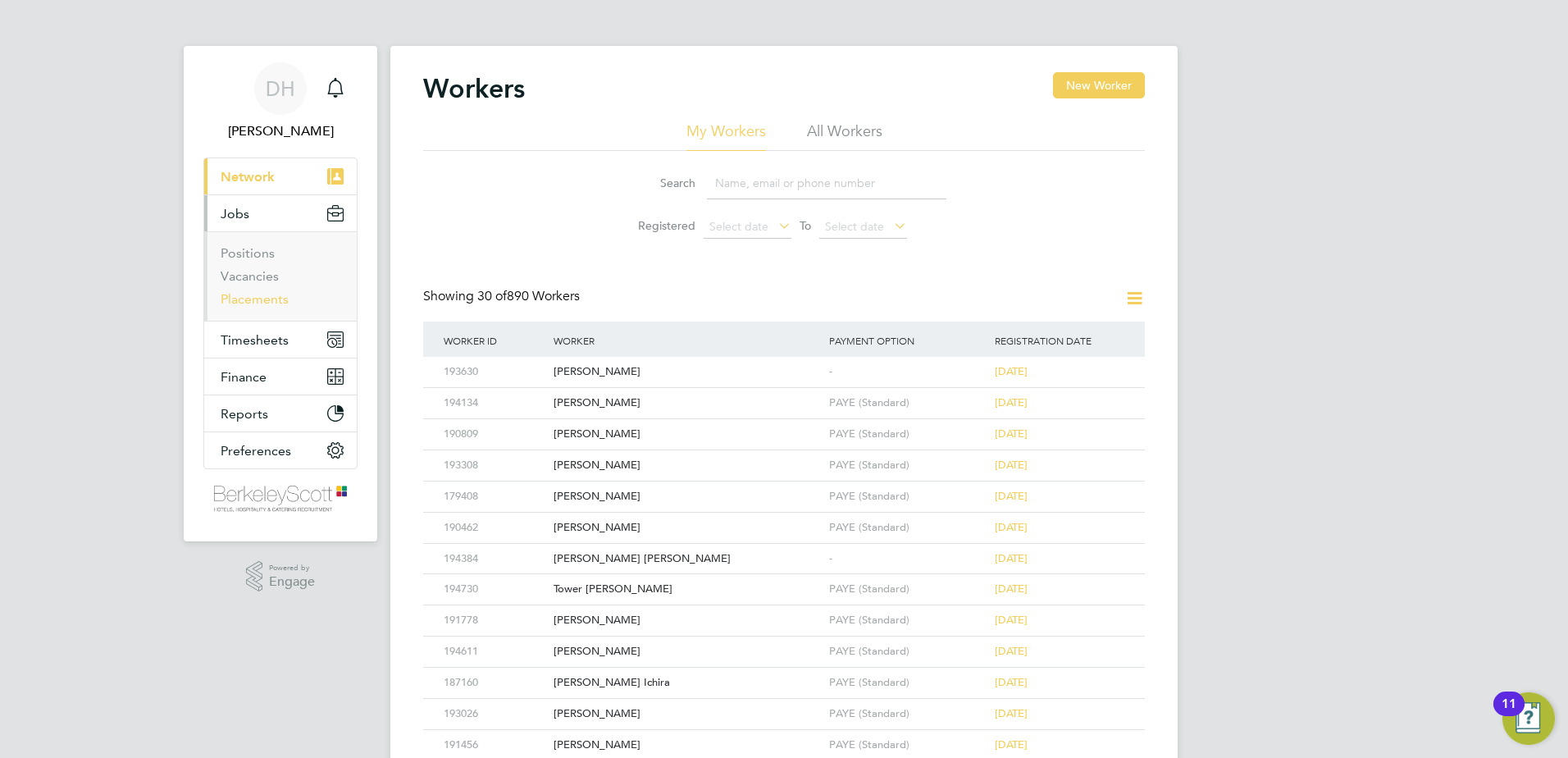
click at [254, 299] on link "Placements" at bounding box center [255, 299] width 68 height 16
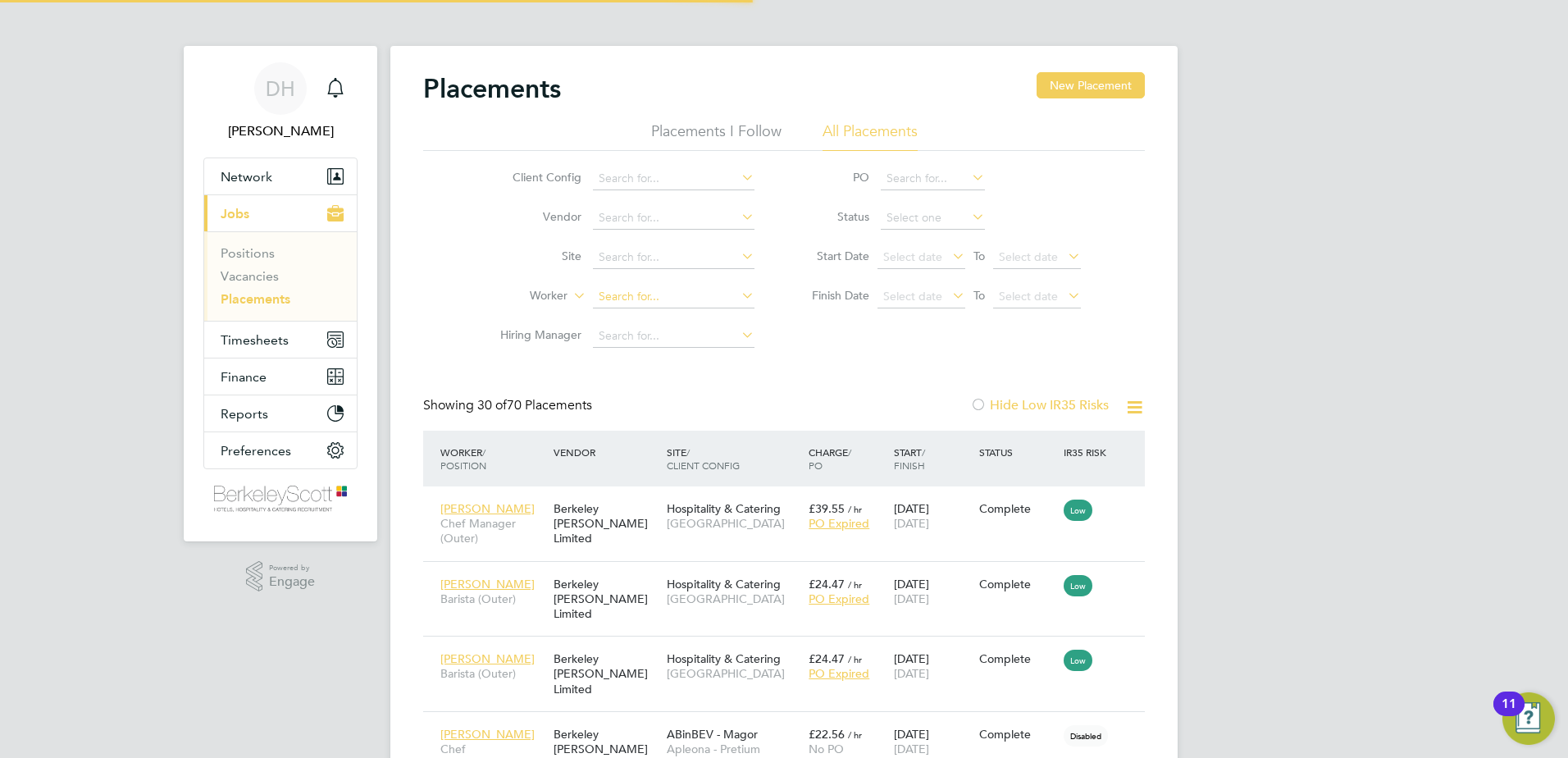
click at [642, 300] on input at bounding box center [674, 297] width 162 height 23
type input "rui"
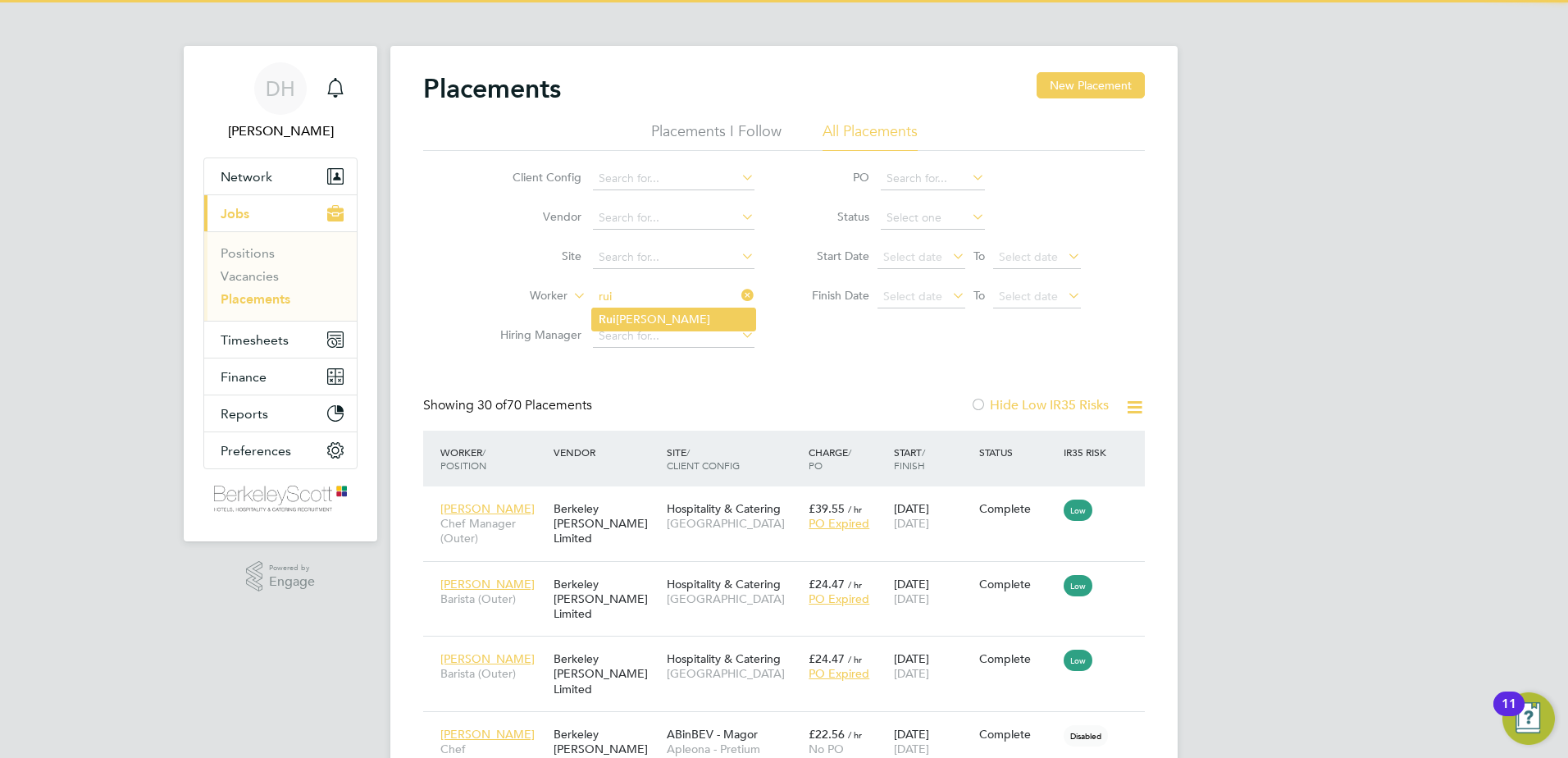
click at [628, 313] on ul "[PERSON_NAME]" at bounding box center [674, 319] width 165 height 24
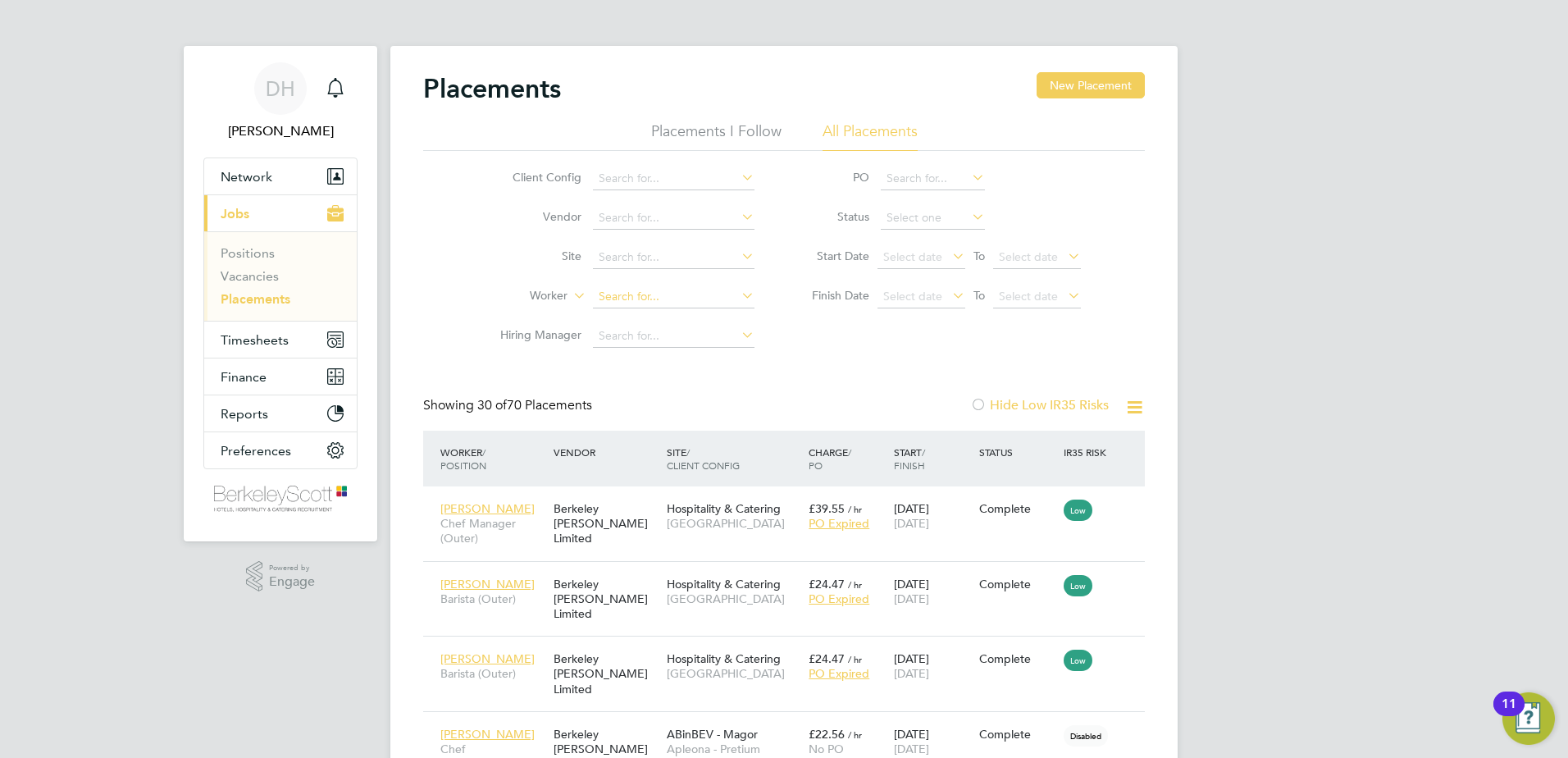
click at [636, 317] on li "[PERSON_NAME]" at bounding box center [674, 319] width 163 height 23
type input "[PERSON_NAME]"
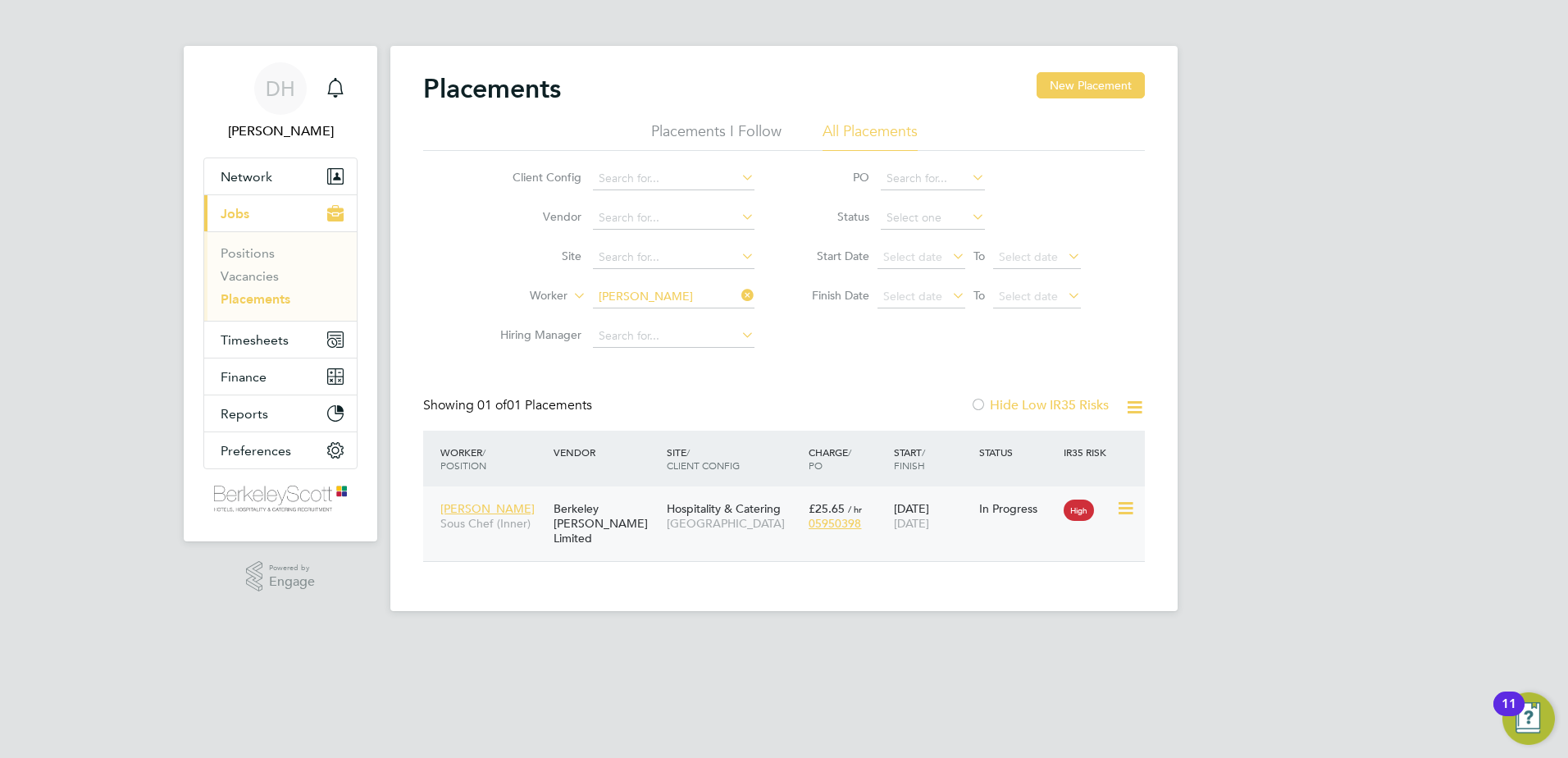
click at [1109, 509] on div "High" at bounding box center [1088, 509] width 48 height 15
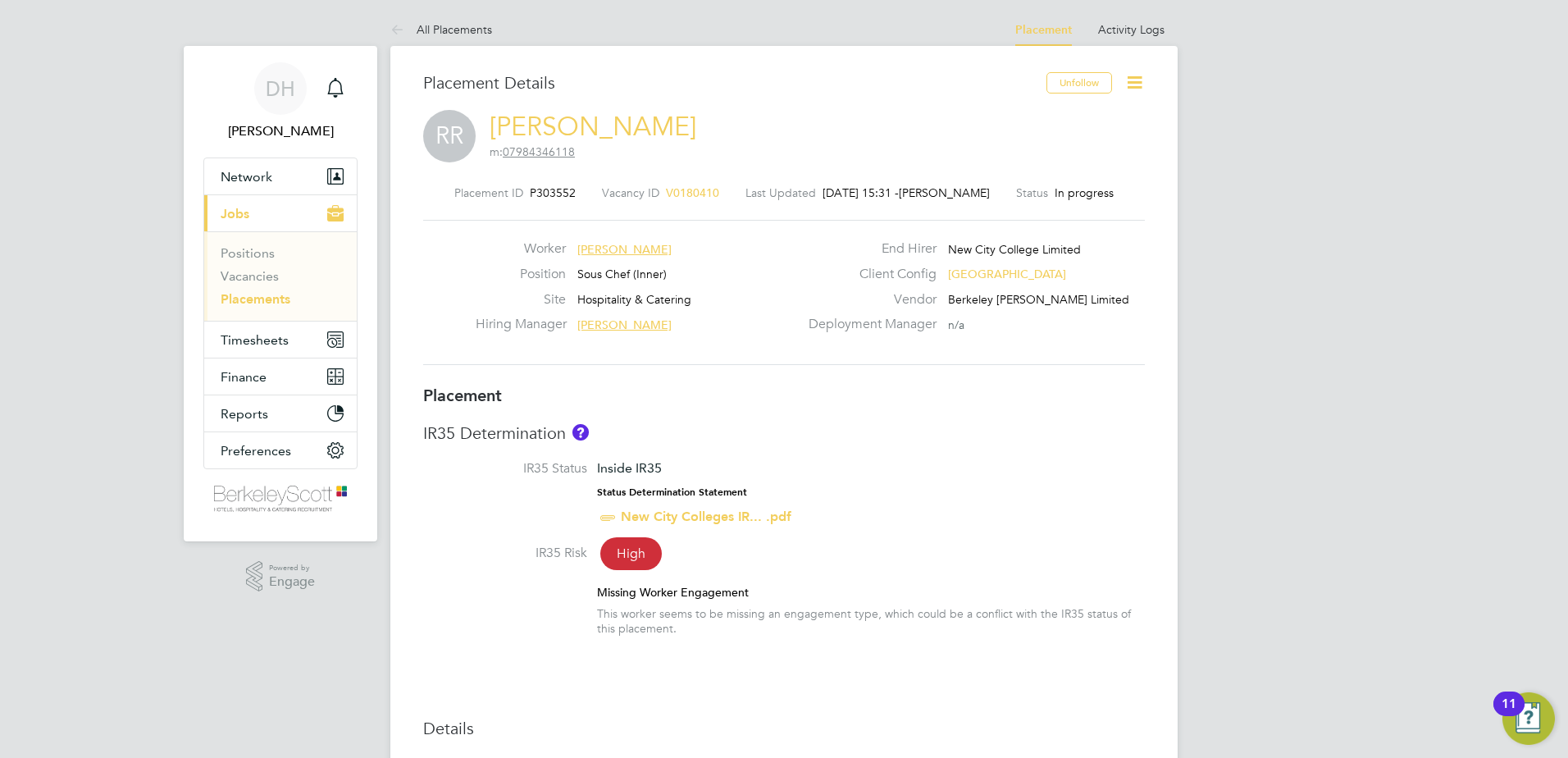
click at [1142, 81] on icon at bounding box center [1134, 83] width 21 height 21
click at [1087, 121] on li "Edit Placement e" at bounding box center [1081, 122] width 121 height 23
type input "[PERSON_NAME]"
type input "[DATE]"
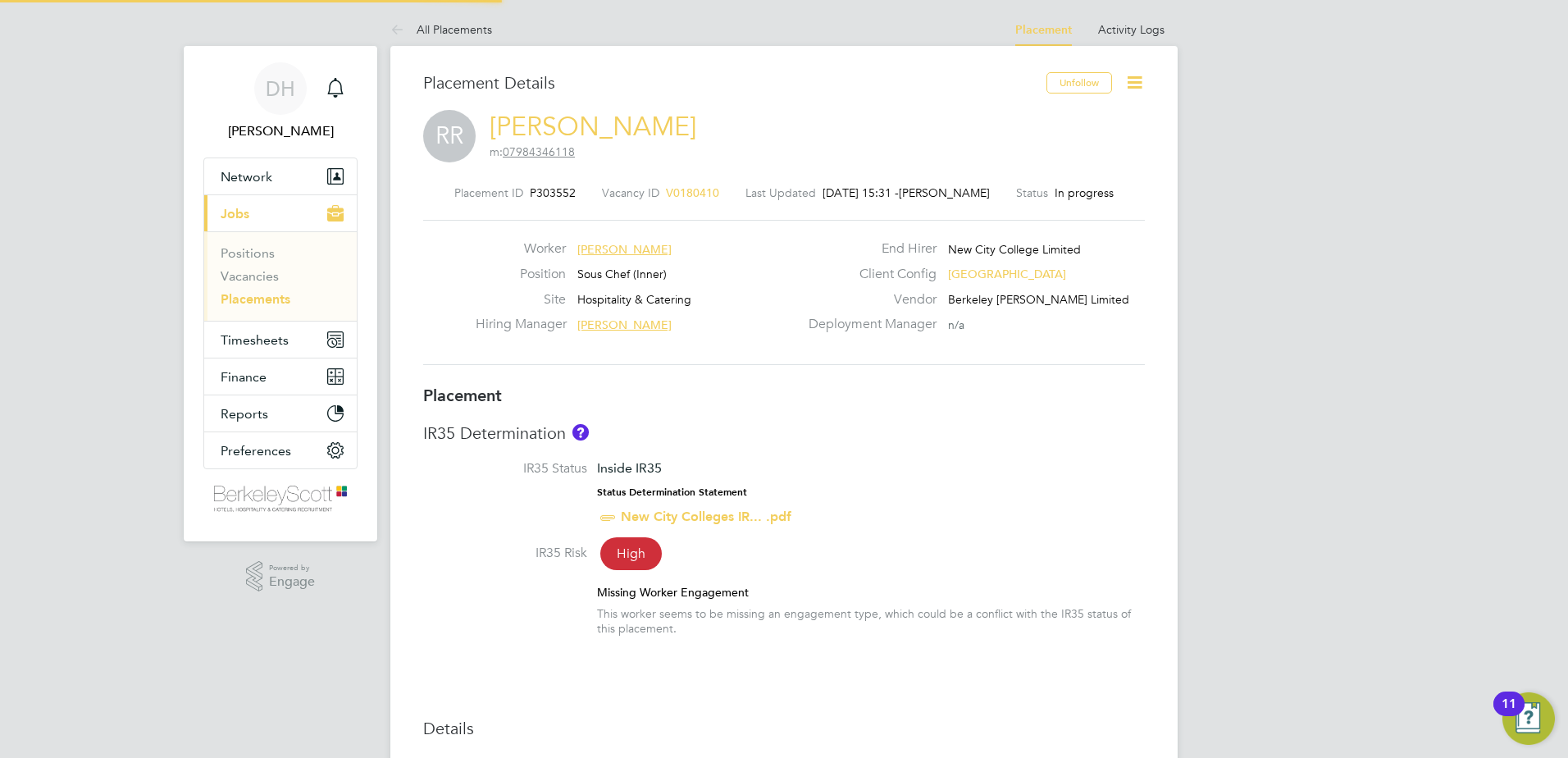
type input "[DATE]"
type input "07:00"
type input "15:00"
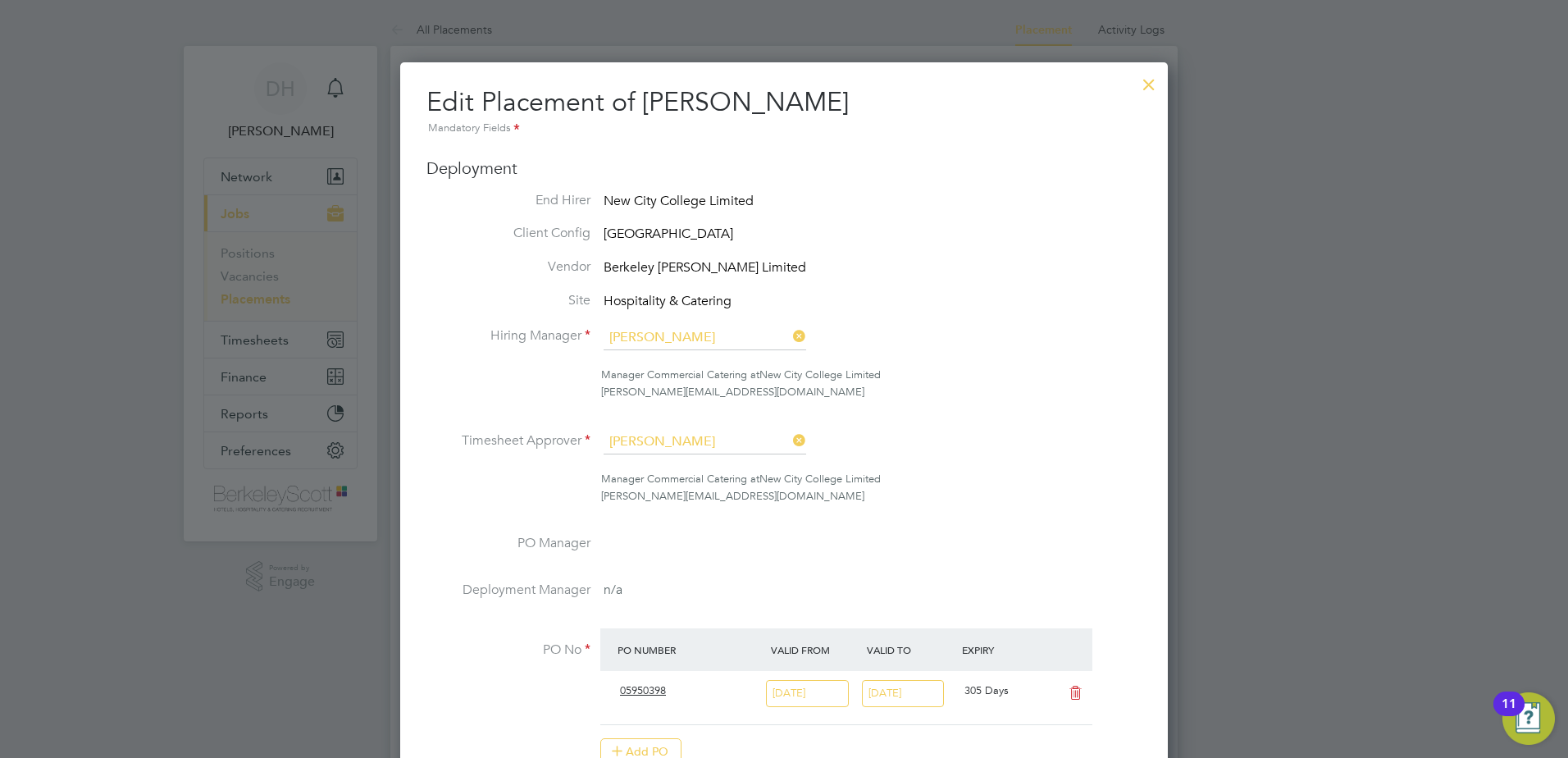
click at [1157, 83] on div at bounding box center [1148, 80] width 29 height 29
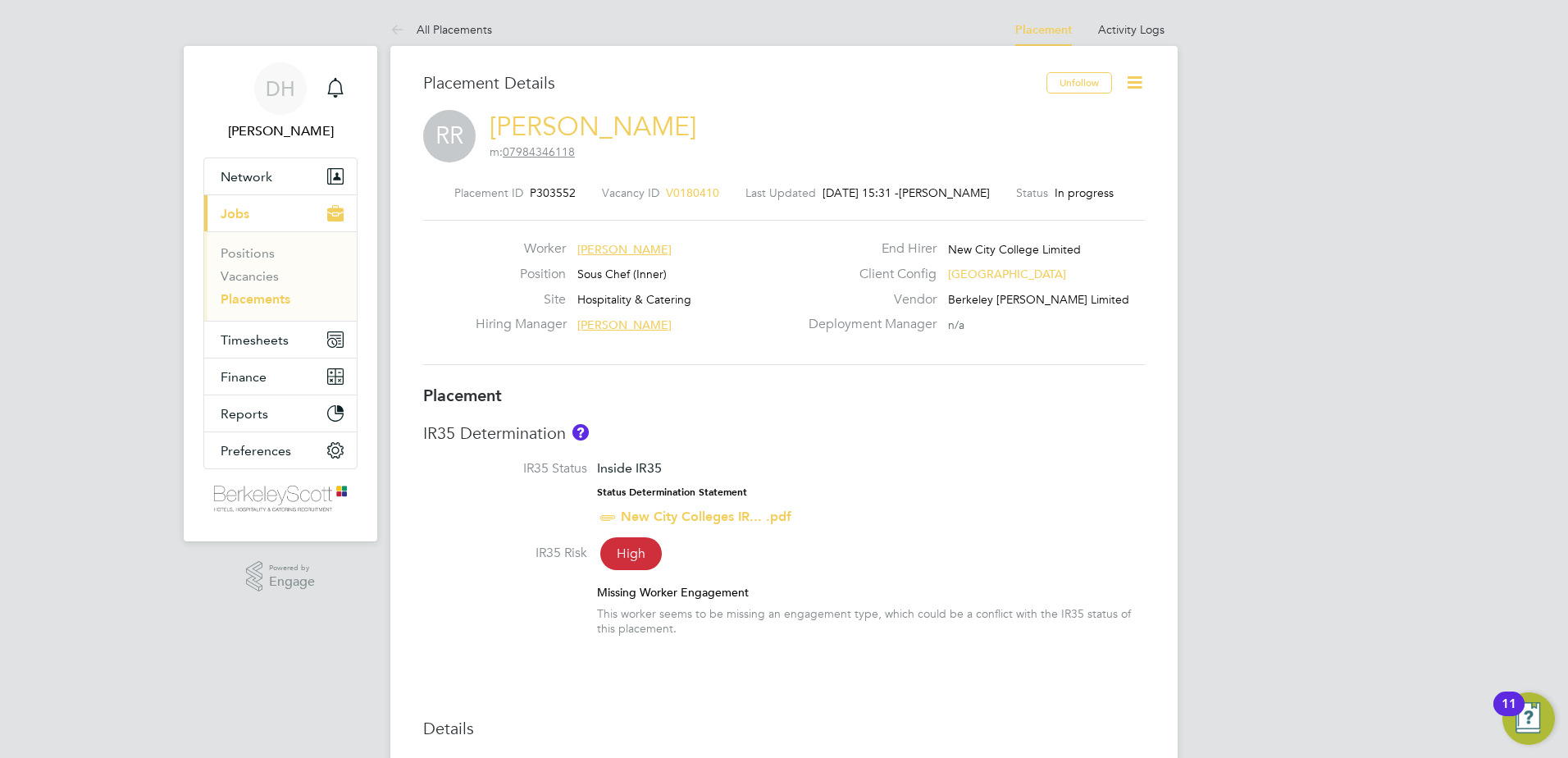
click at [576, 135] on link "[PERSON_NAME]" at bounding box center [593, 127] width 207 height 32
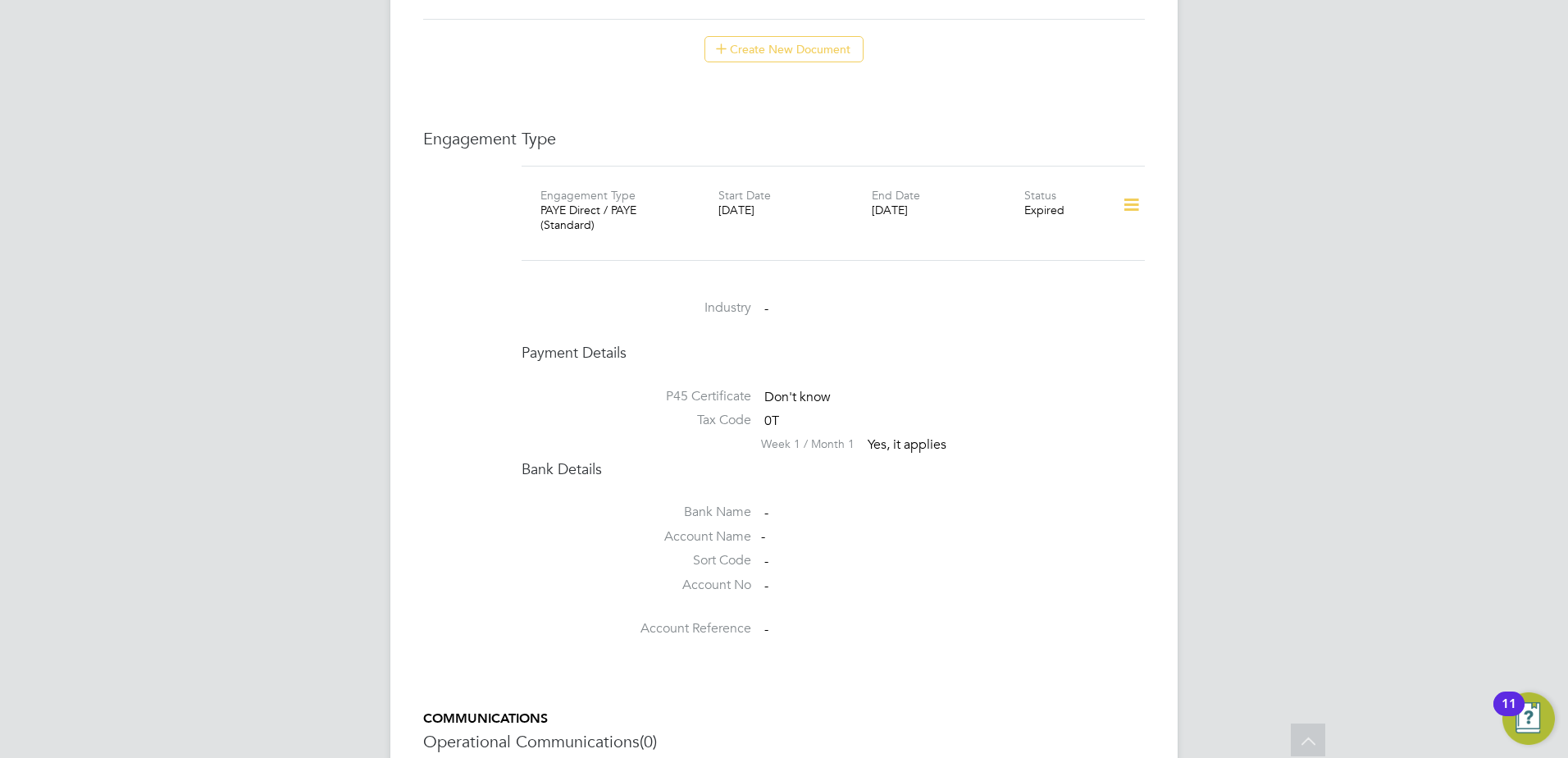
scroll to position [1066, 0]
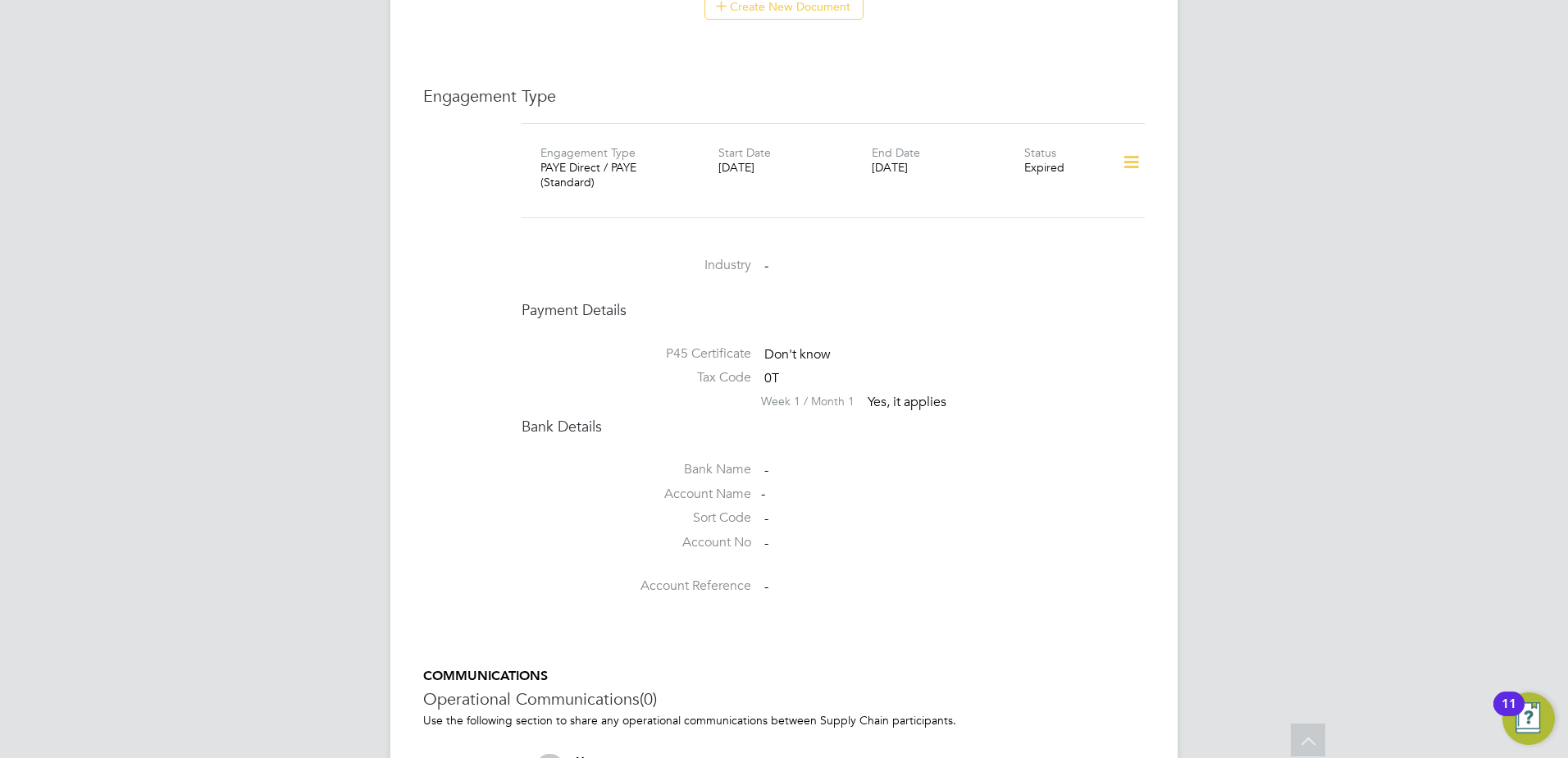
click at [1127, 148] on icon at bounding box center [1131, 162] width 28 height 38
click at [1004, 220] on li "Add Engagement Type" at bounding box center [1045, 217] width 188 height 23
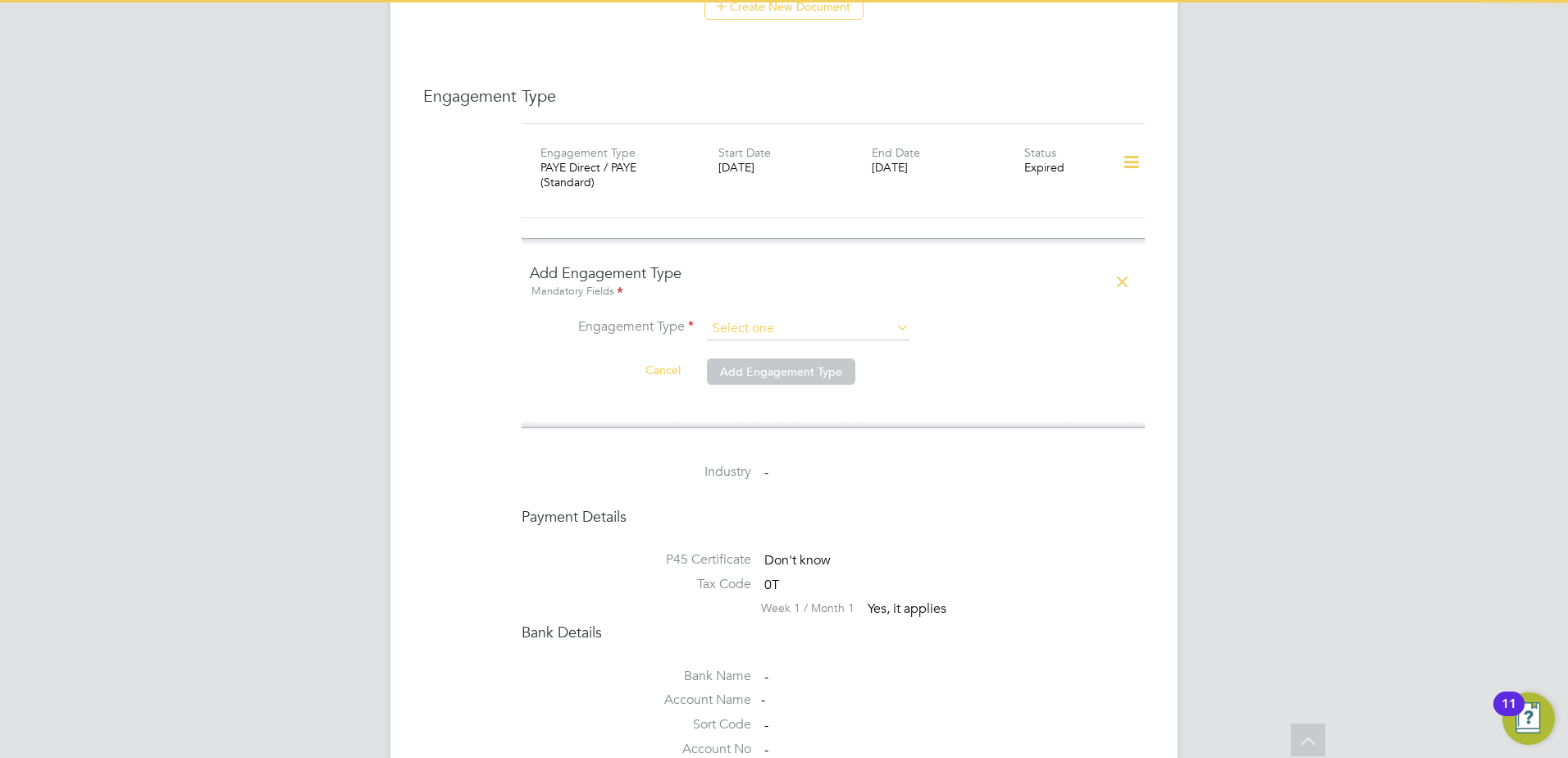
click at [841, 318] on input at bounding box center [808, 329] width 203 height 23
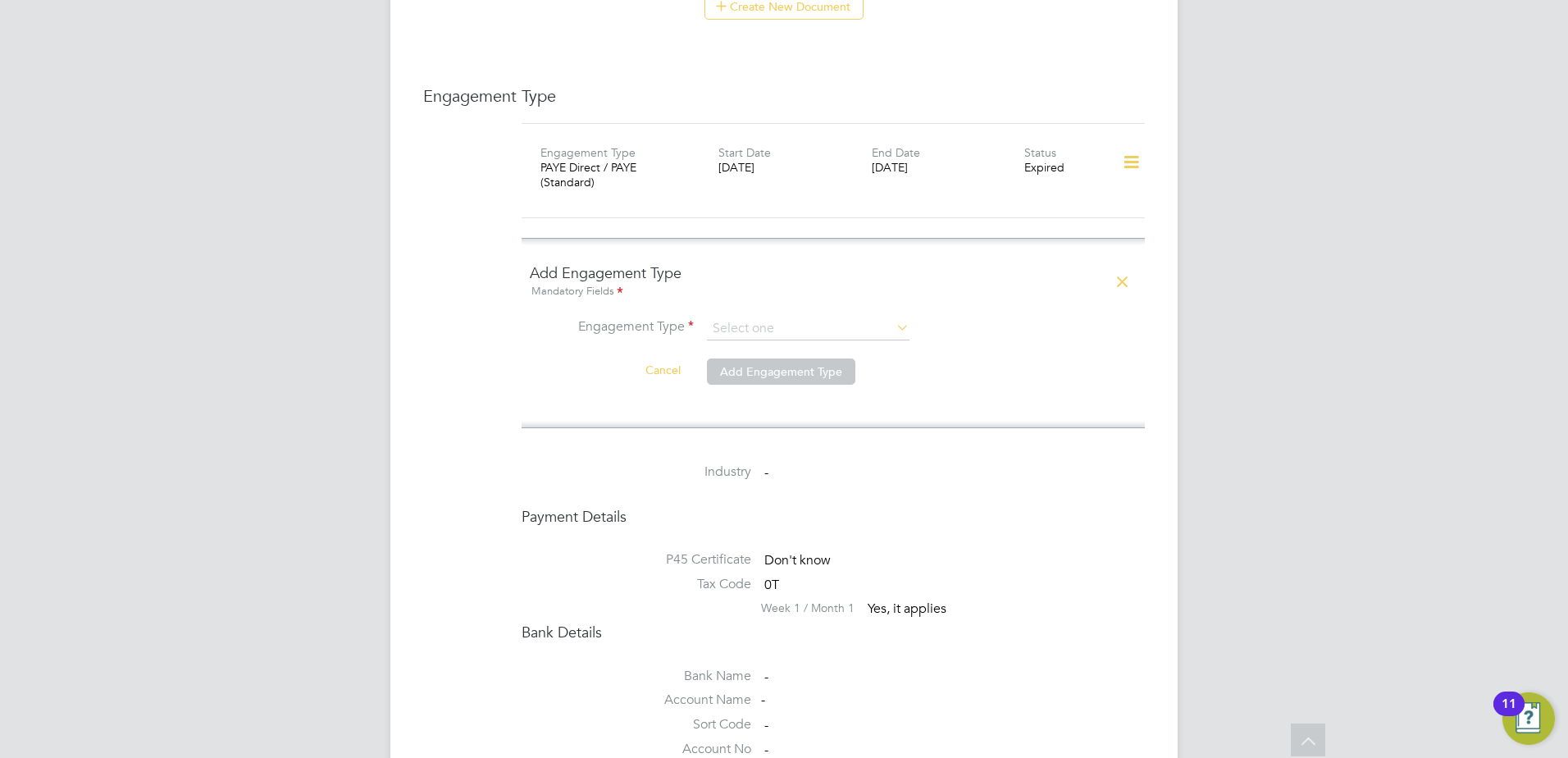
click at [773, 351] on li "PAYE Direct" at bounding box center [808, 350] width 204 height 24
type input "PAYE Direct"
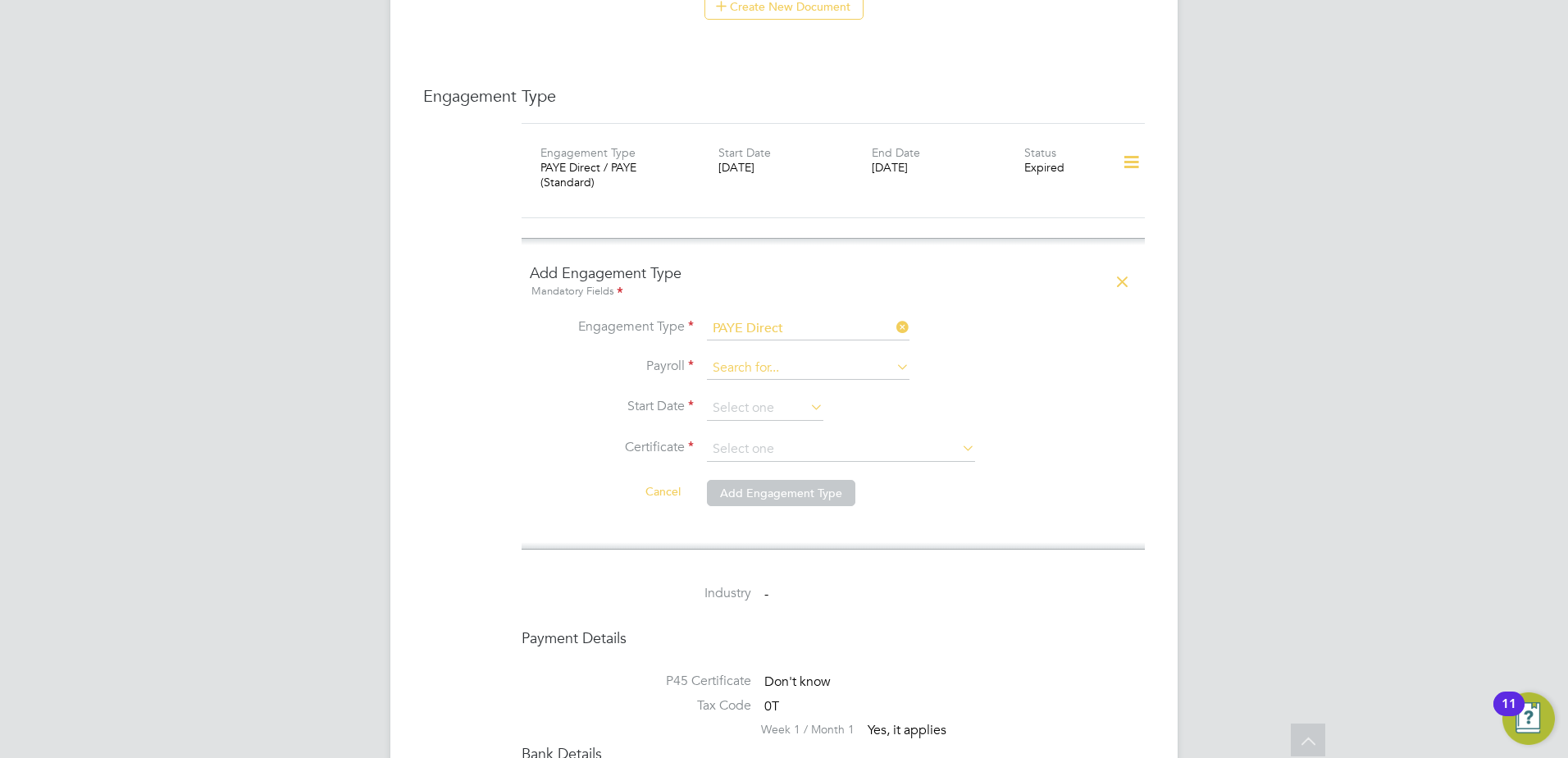
click at [772, 357] on input at bounding box center [808, 369] width 203 height 23
click at [761, 368] on li "PAYE (Standard)" at bounding box center [808, 367] width 204 height 24
type input "PAYE (Standard)"
click at [762, 396] on input at bounding box center [766, 408] width 117 height 24
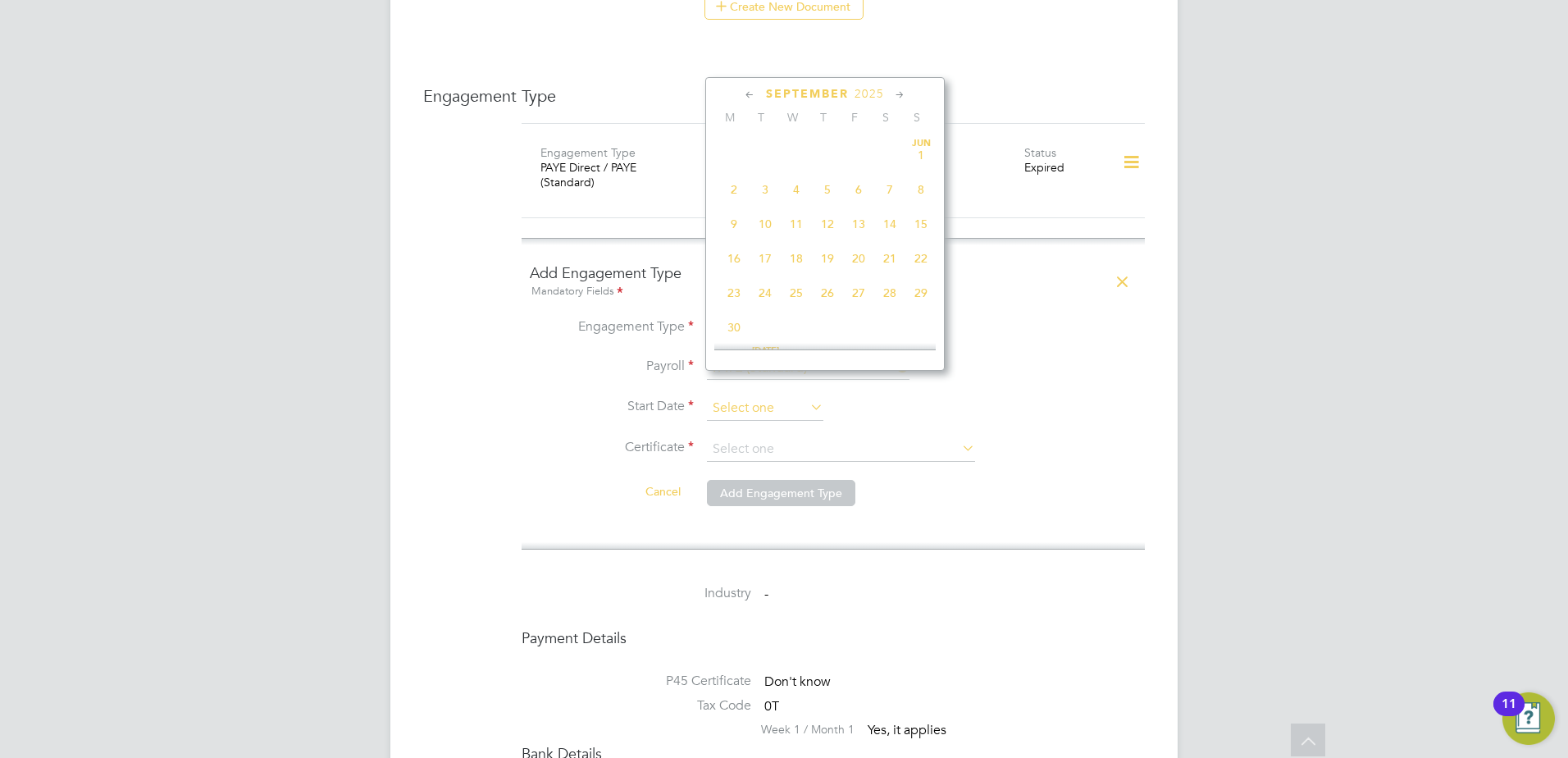
scroll to position [639, 0]
click at [739, 145] on span "15" at bounding box center [733, 138] width 31 height 31
type input "[DATE]"
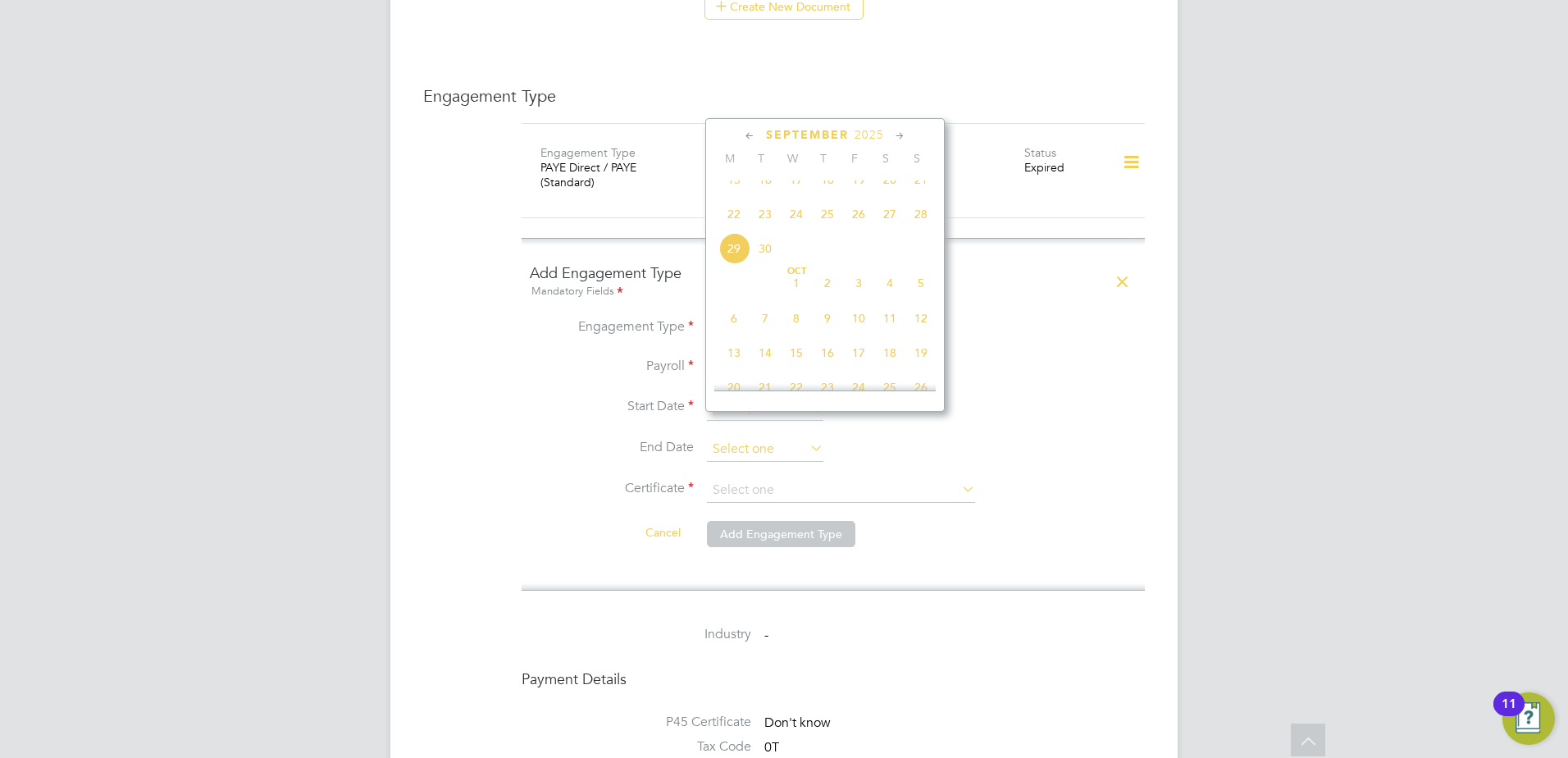
click at [767, 437] on input at bounding box center [766, 449] width 117 height 24
click at [736, 195] on span "15" at bounding box center [733, 179] width 31 height 31
type input "[DATE]"
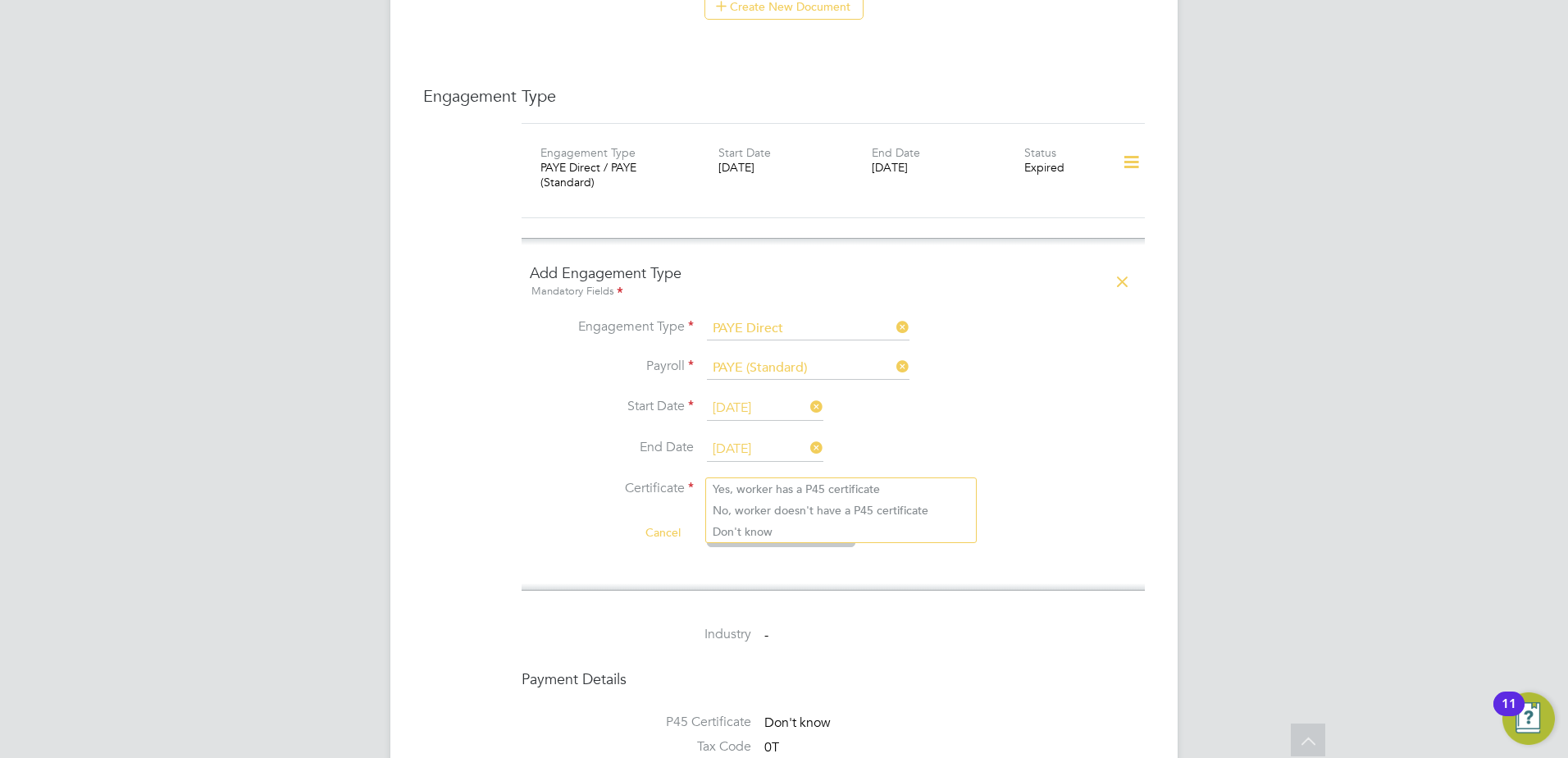
click at [768, 478] on input at bounding box center [842, 489] width 269 height 24
click at [766, 524] on li "Don't know" at bounding box center [842, 531] width 270 height 22
type input "Don't know"
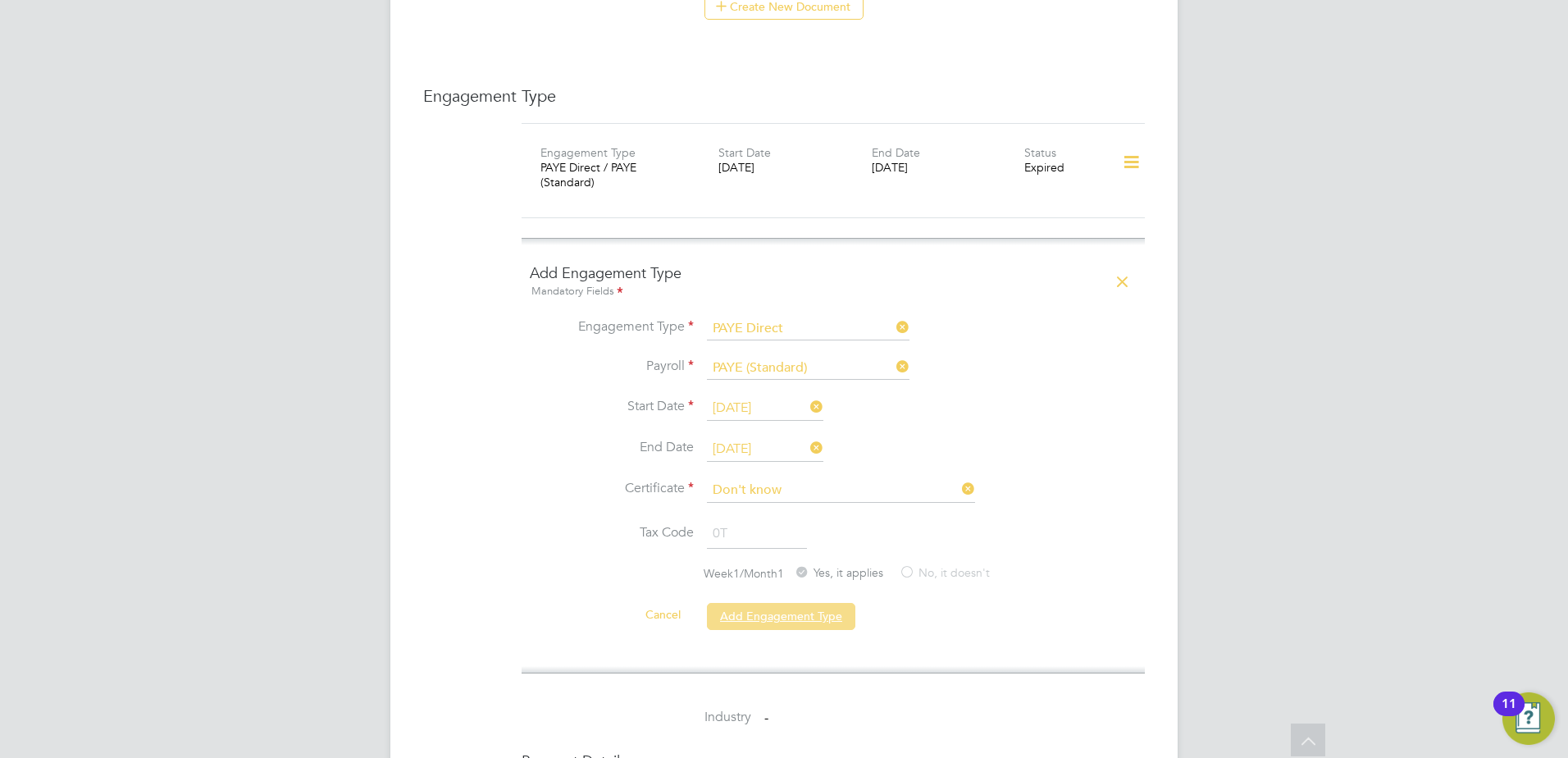
click at [761, 603] on button "Add Engagement Type" at bounding box center [781, 615] width 148 height 26
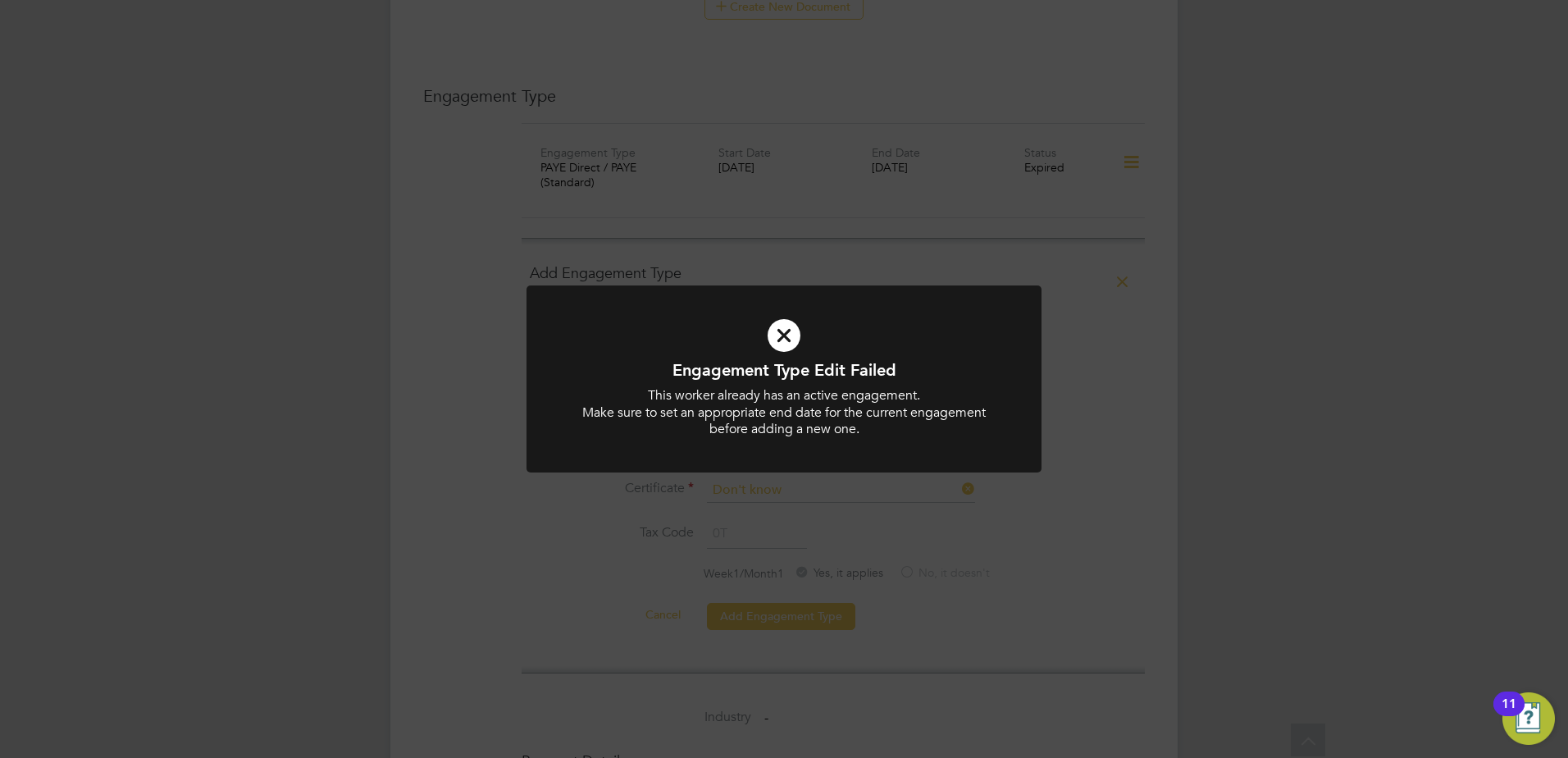
click at [1107, 459] on div "Engagement Type Edit Failed This worker already has an active engagement. Make …" at bounding box center [784, 379] width 1568 height 758
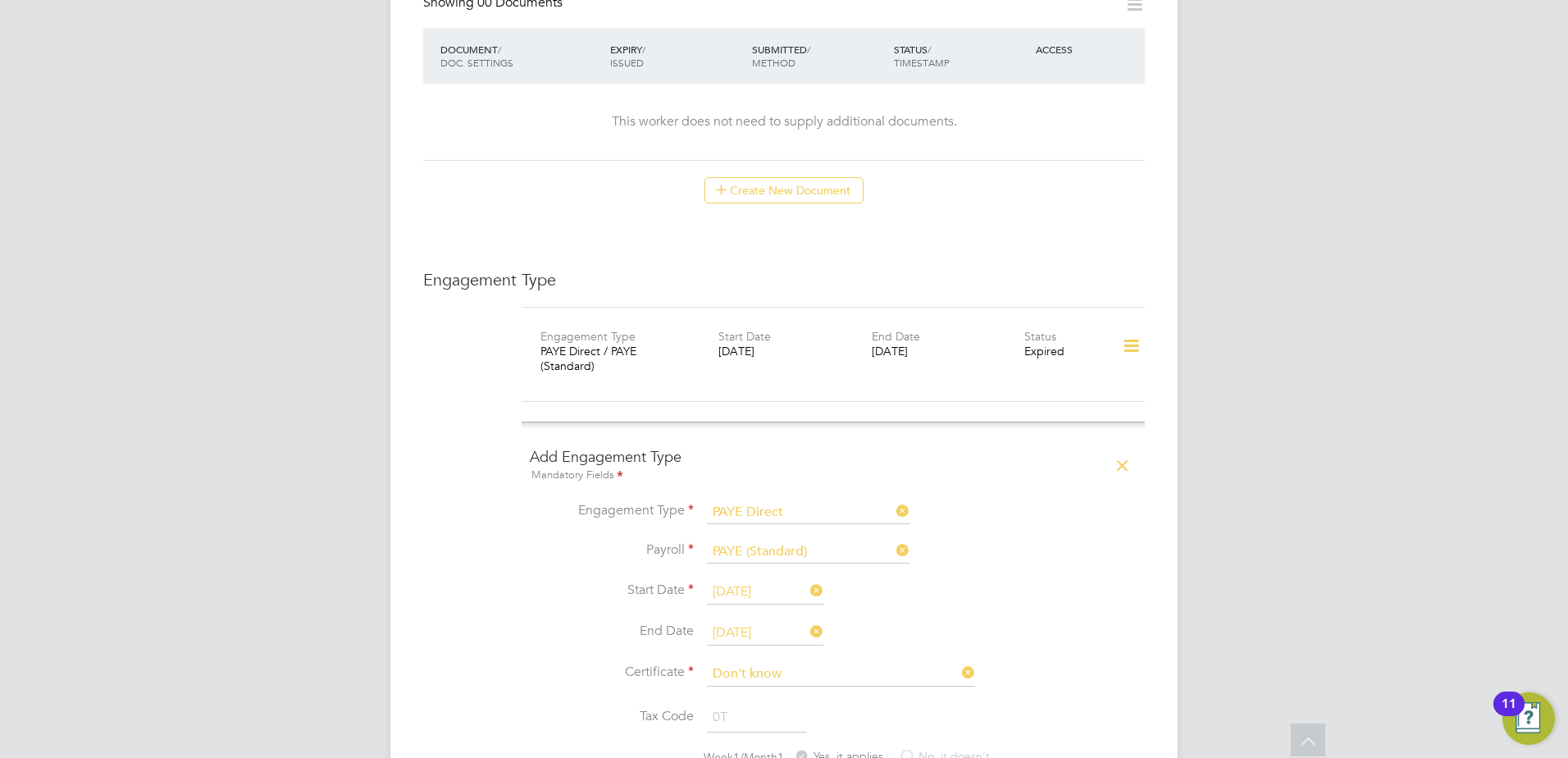
scroll to position [820, 0]
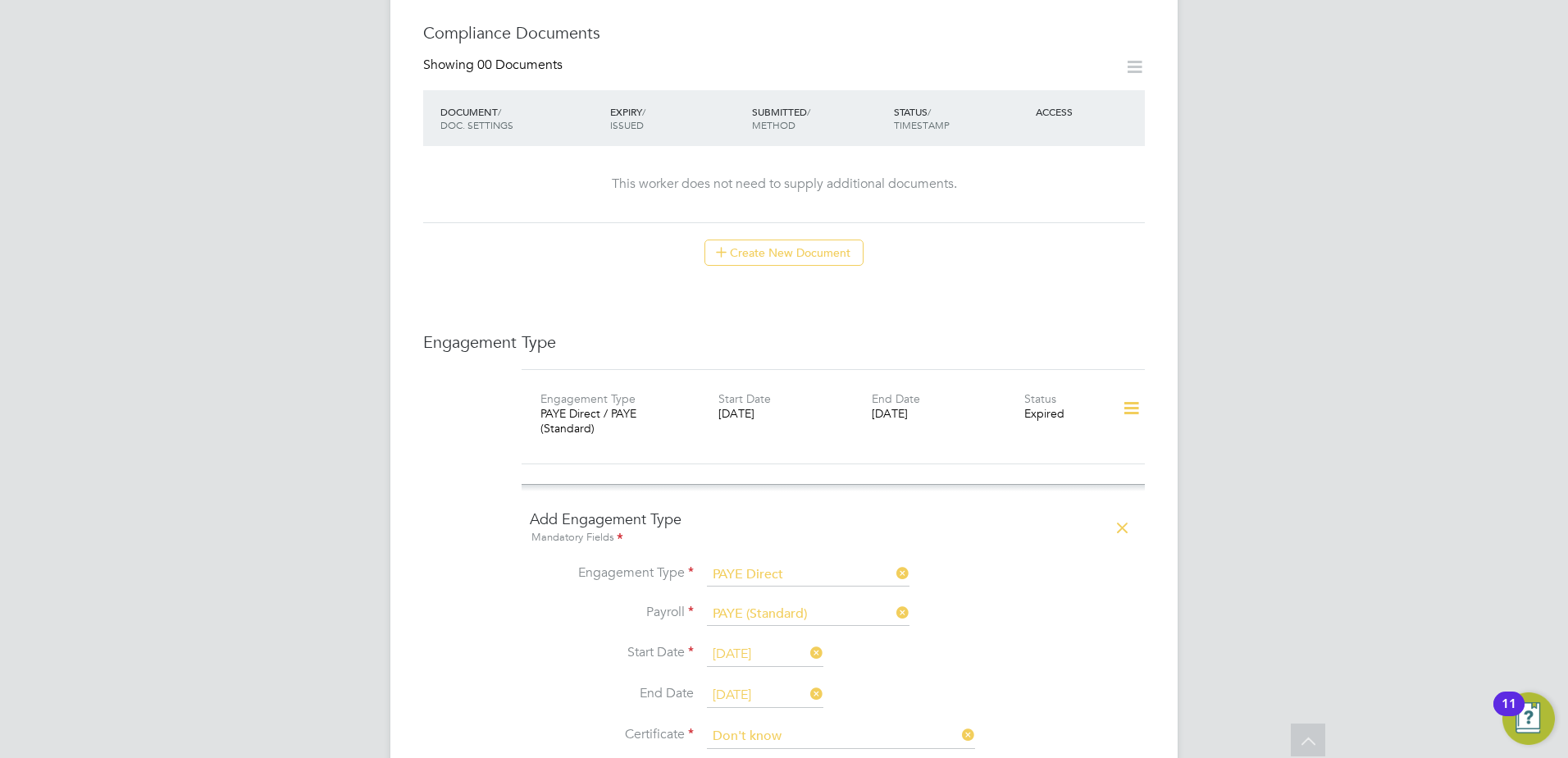
click at [1127, 510] on icon at bounding box center [1122, 528] width 28 height 38
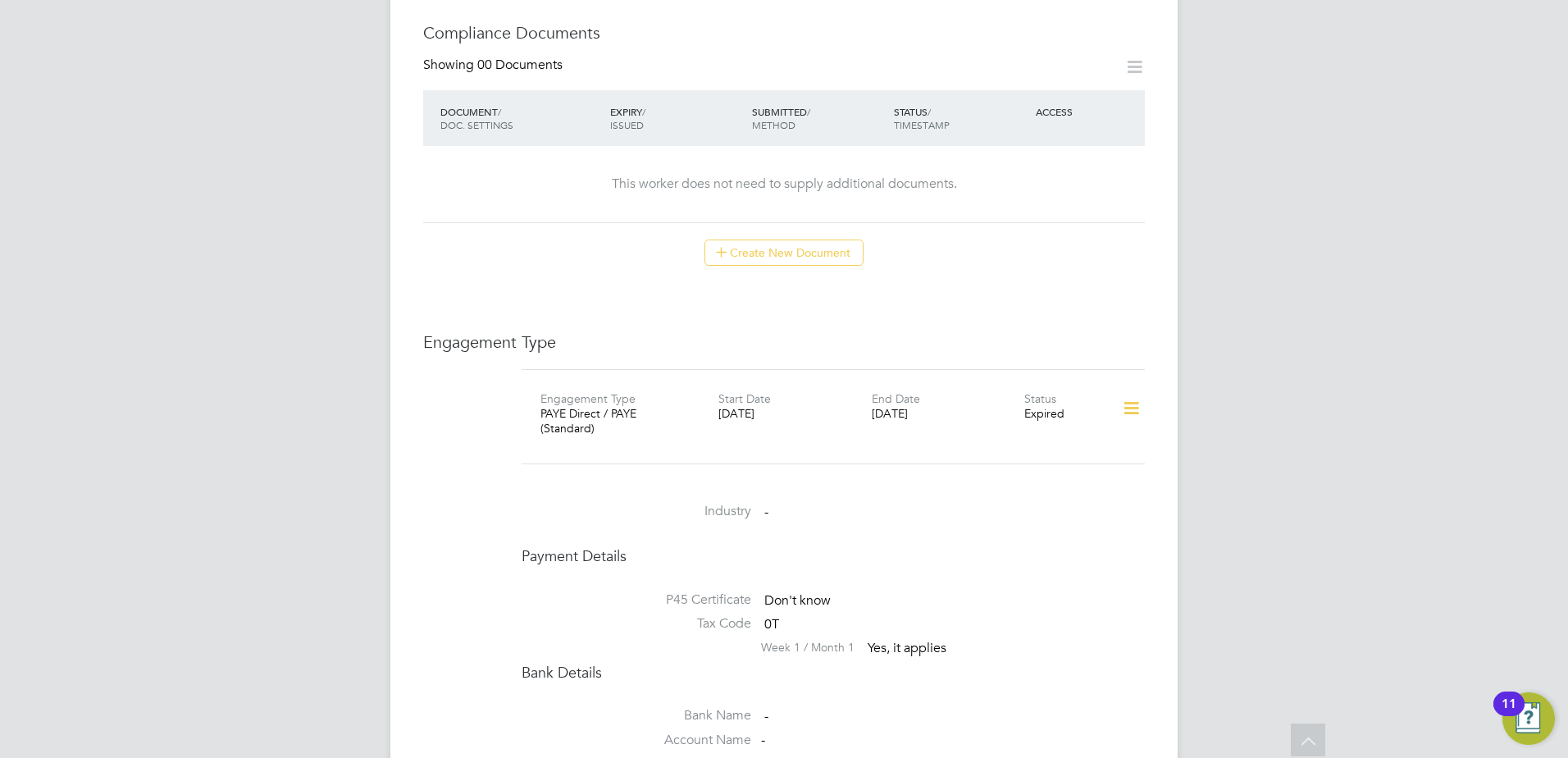
click at [1122, 393] on icon at bounding box center [1131, 408] width 28 height 38
click at [1074, 434] on li "Edit Engagement Type" at bounding box center [1045, 439] width 188 height 23
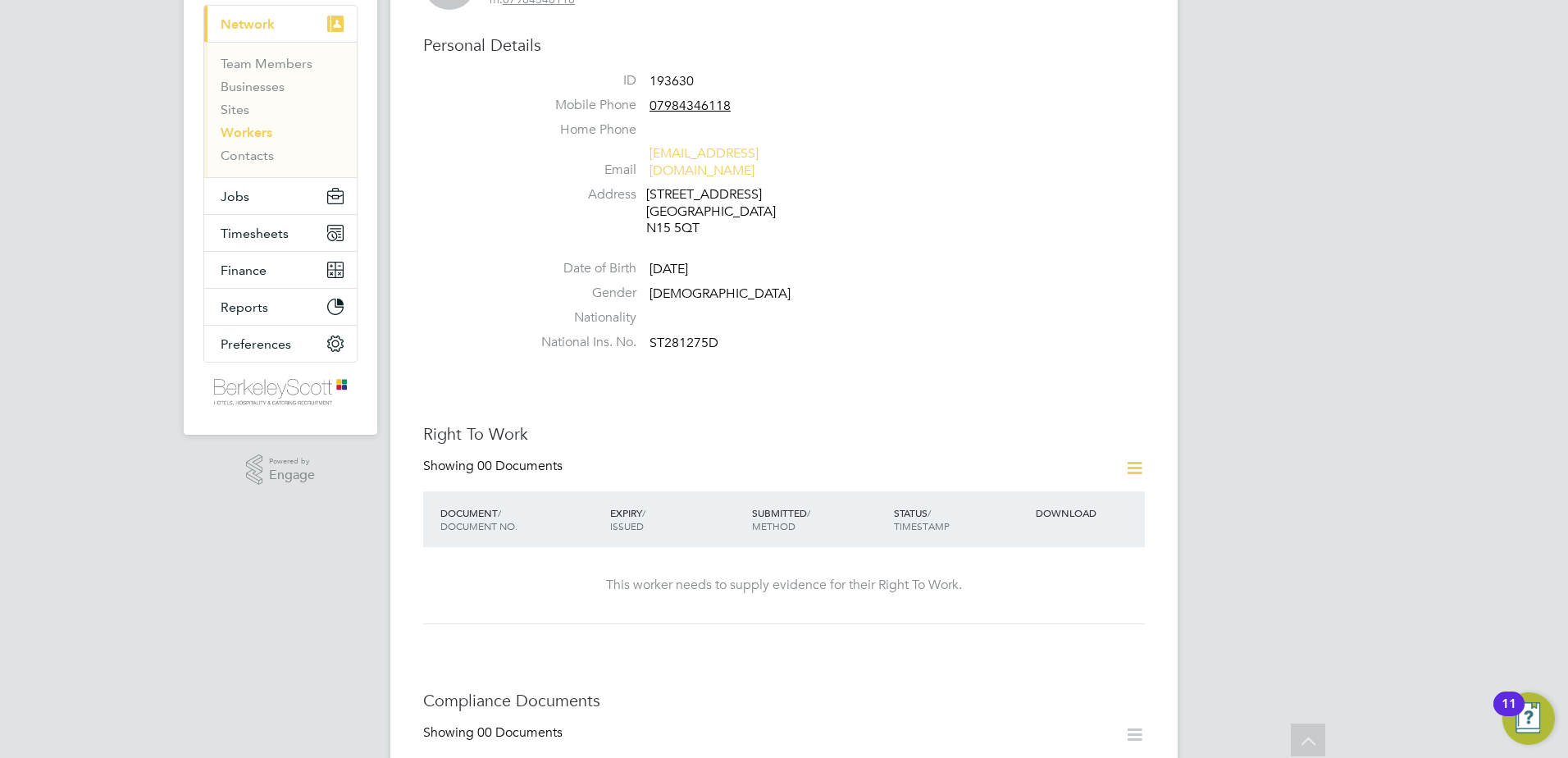
scroll to position [0, 0]
